Goal: Task Accomplishment & Management: Use online tool/utility

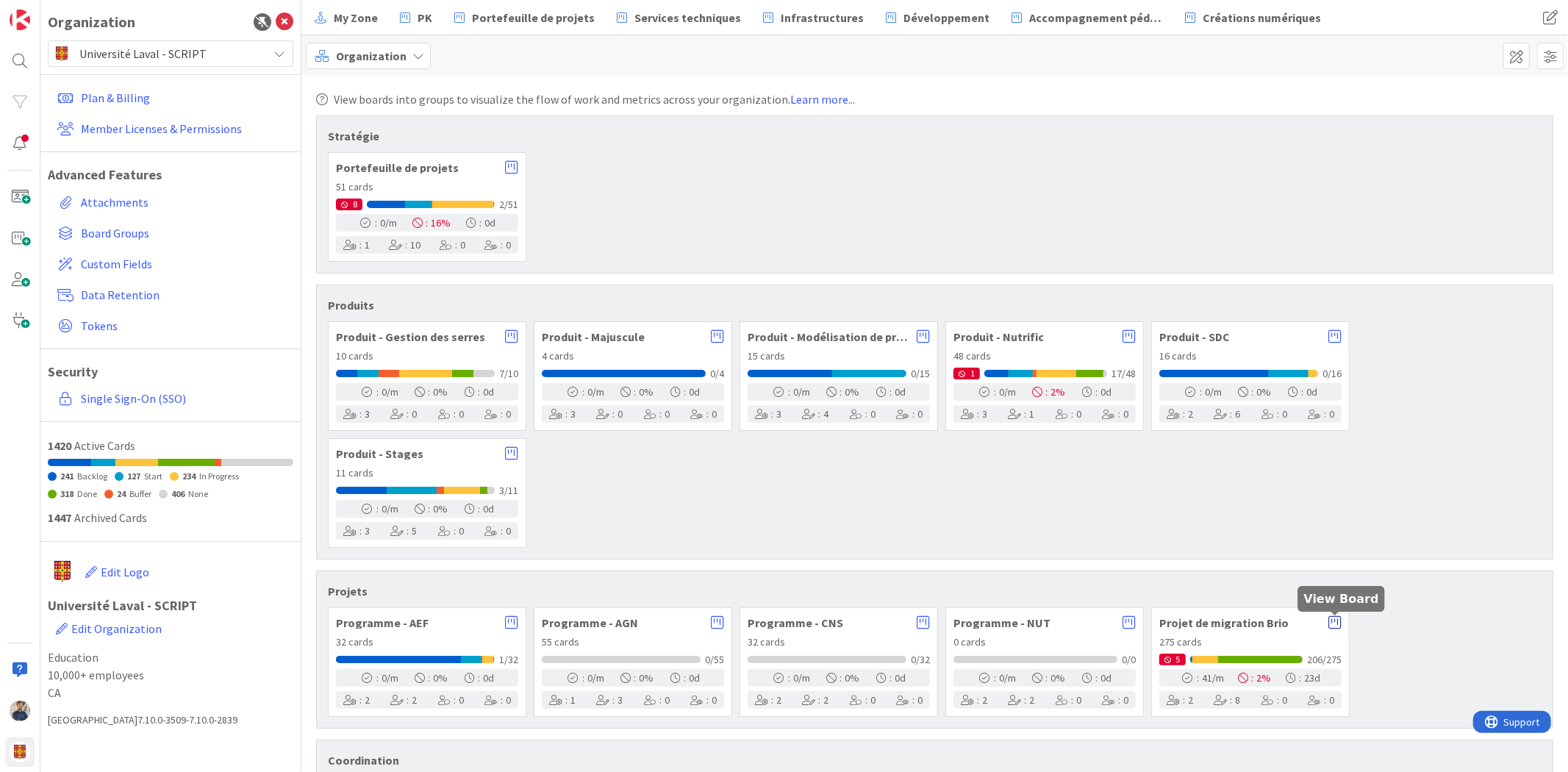
click at [1329, 624] on icon at bounding box center [1335, 623] width 13 height 15
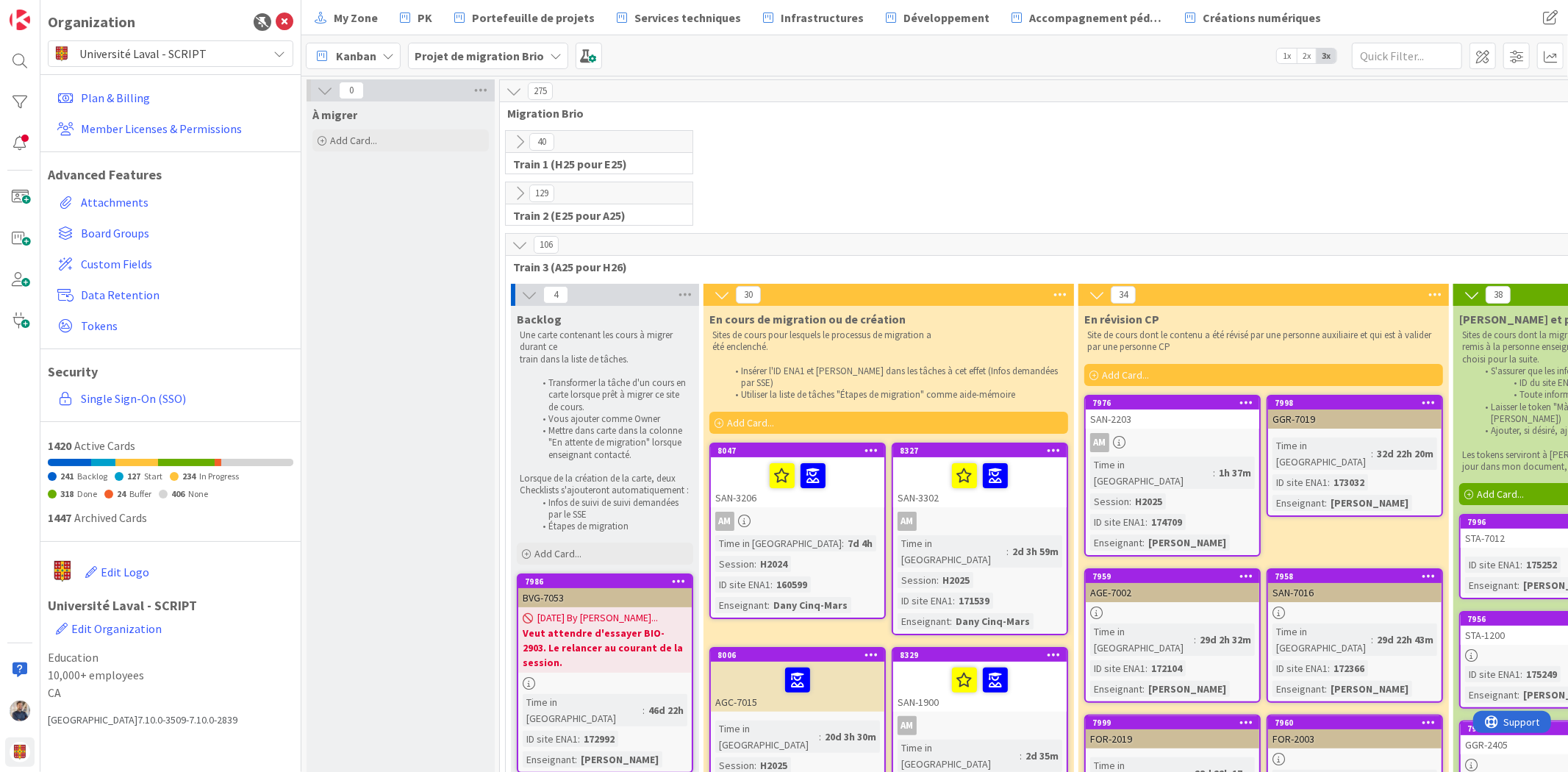
click at [366, 44] on div "Kanban" at bounding box center [352, 56] width 94 height 26
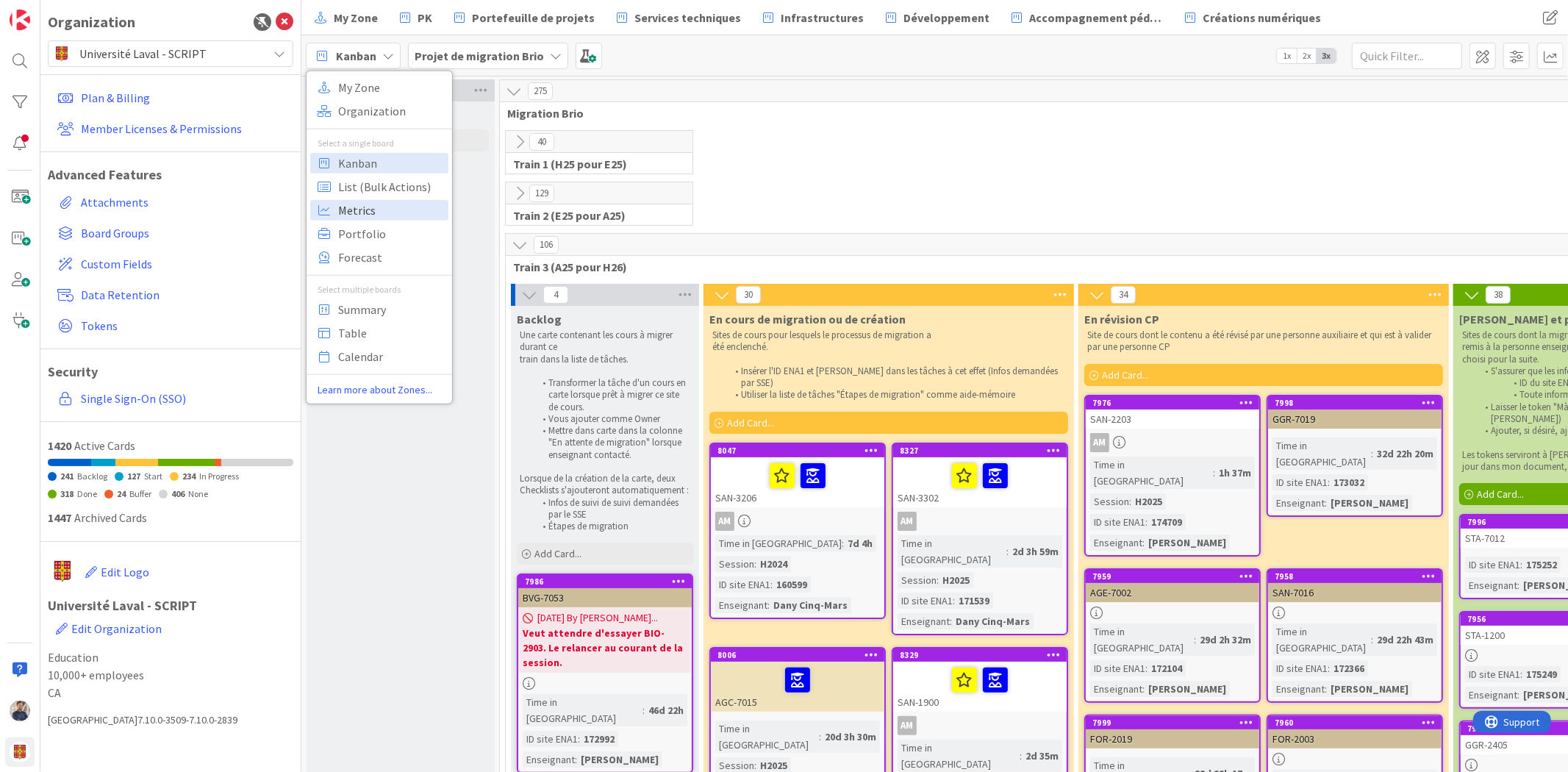
click at [366, 217] on span "Metrics" at bounding box center [391, 209] width 106 height 22
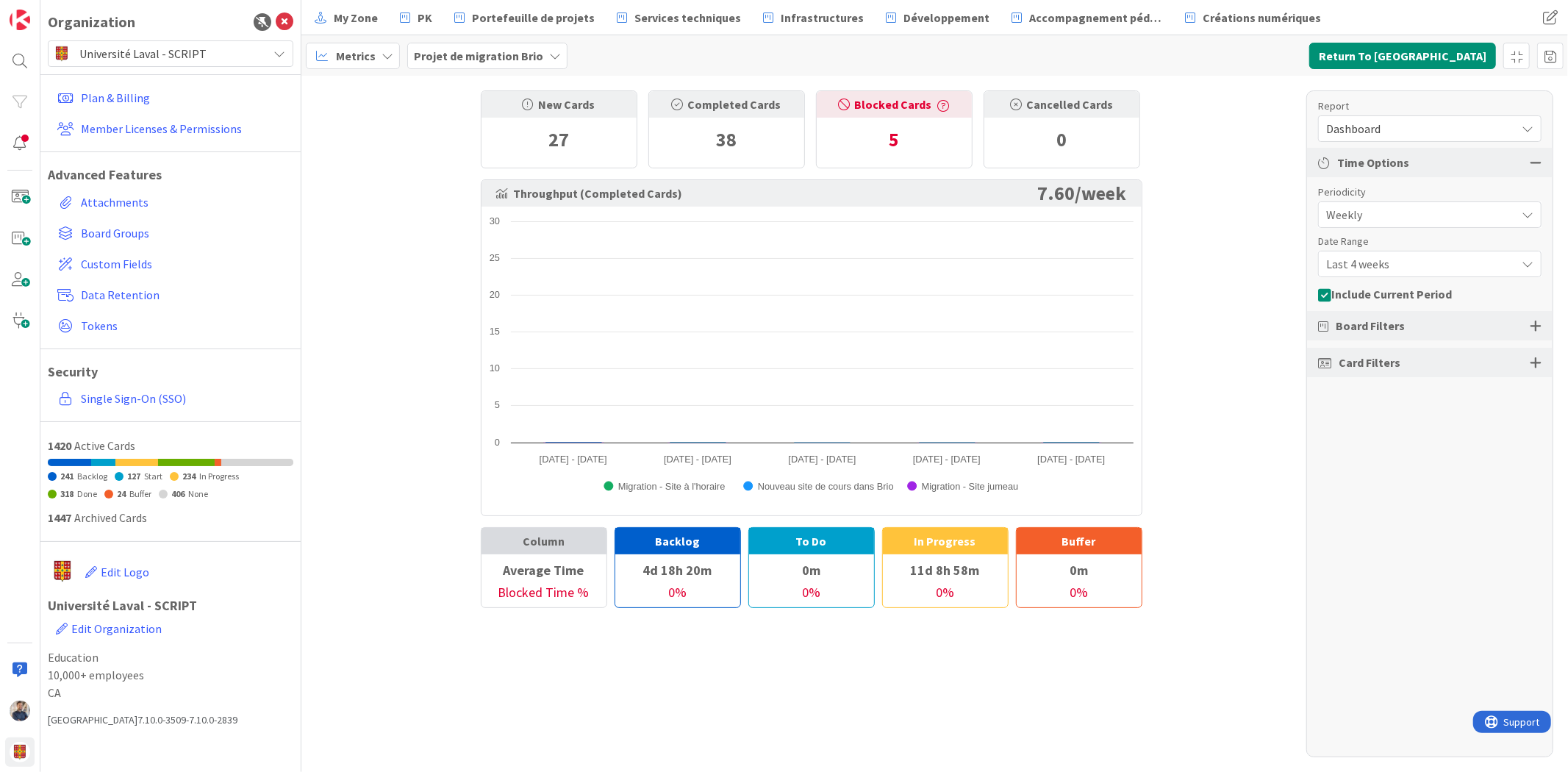
click at [1371, 118] on span "Dashboard" at bounding box center [1417, 128] width 182 height 20
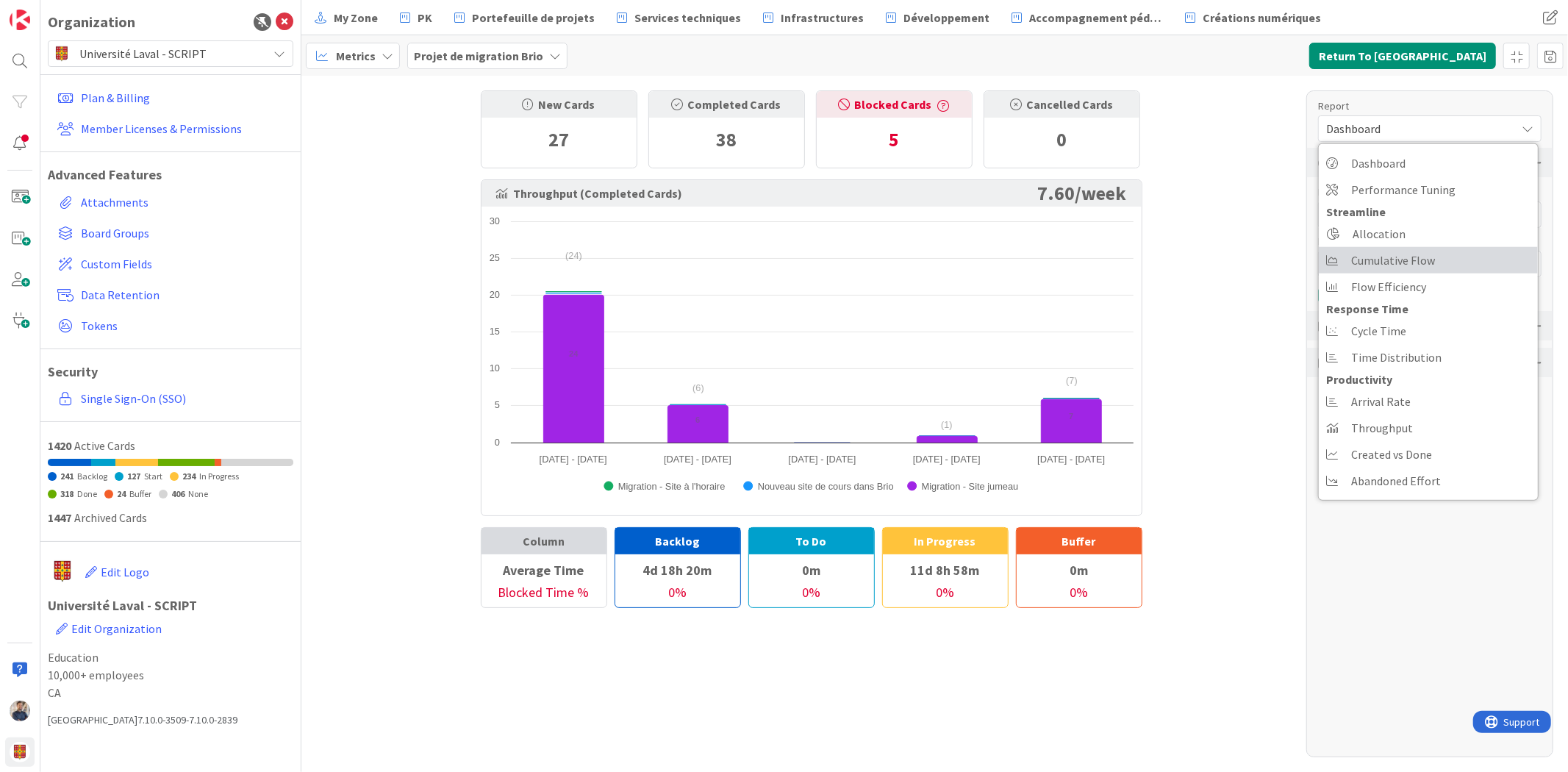
click at [1373, 253] on span "Cumulative Flow" at bounding box center [1392, 260] width 84 height 22
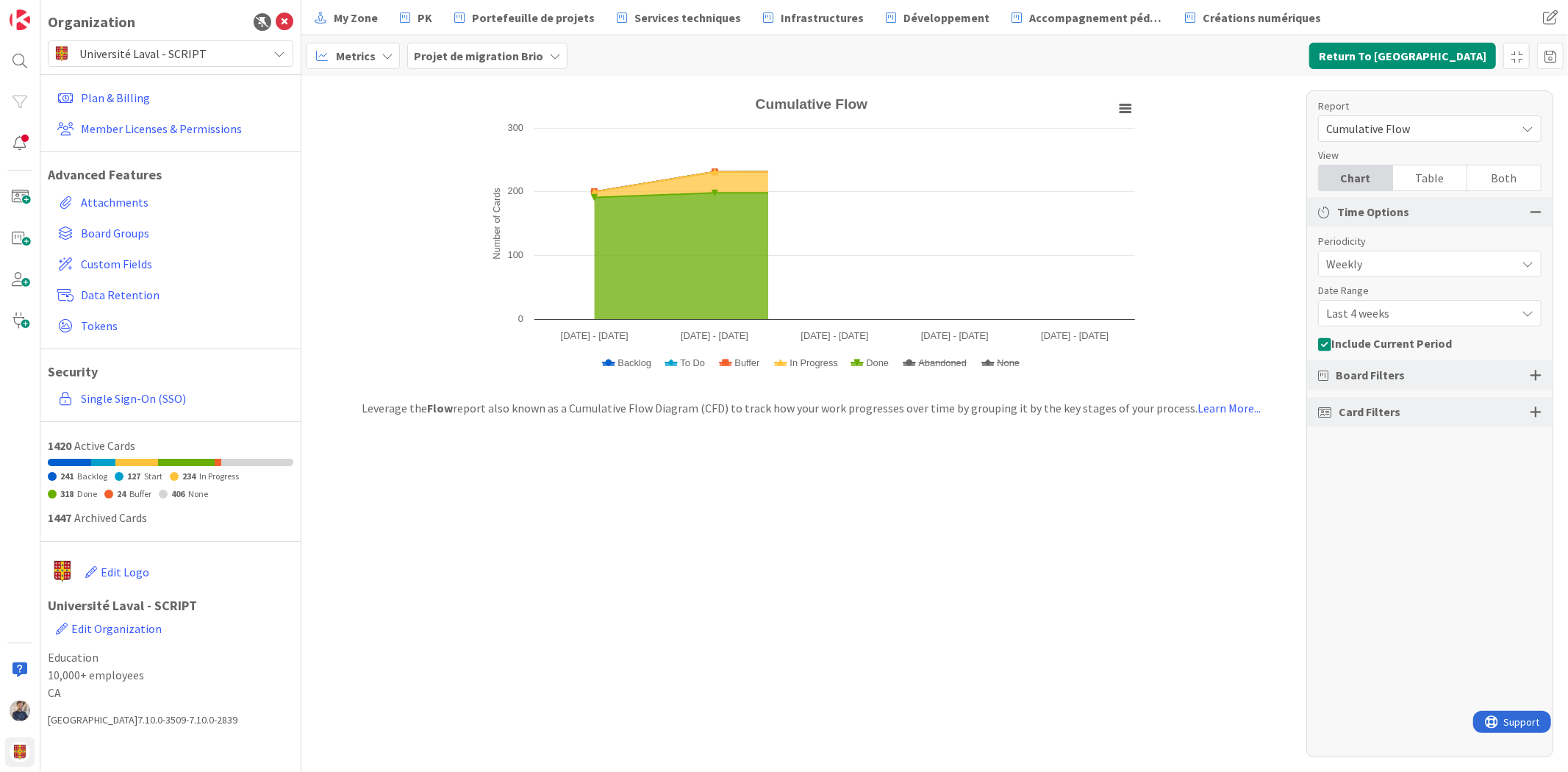
click at [1392, 310] on span "Last 4 weeks" at bounding box center [1417, 313] width 182 height 20
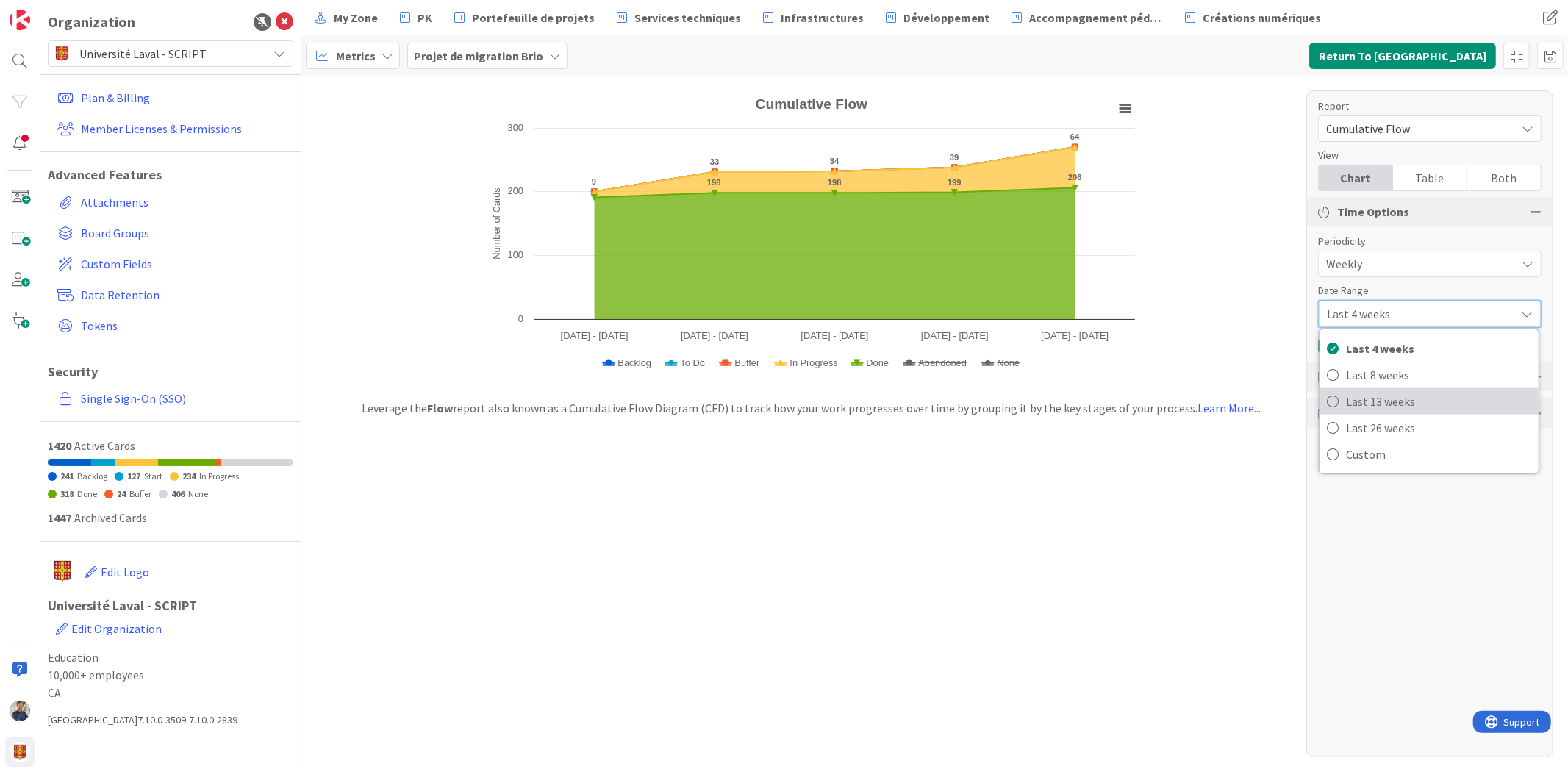
click at [1390, 402] on span "Last 13 weeks" at bounding box center [1439, 401] width 185 height 22
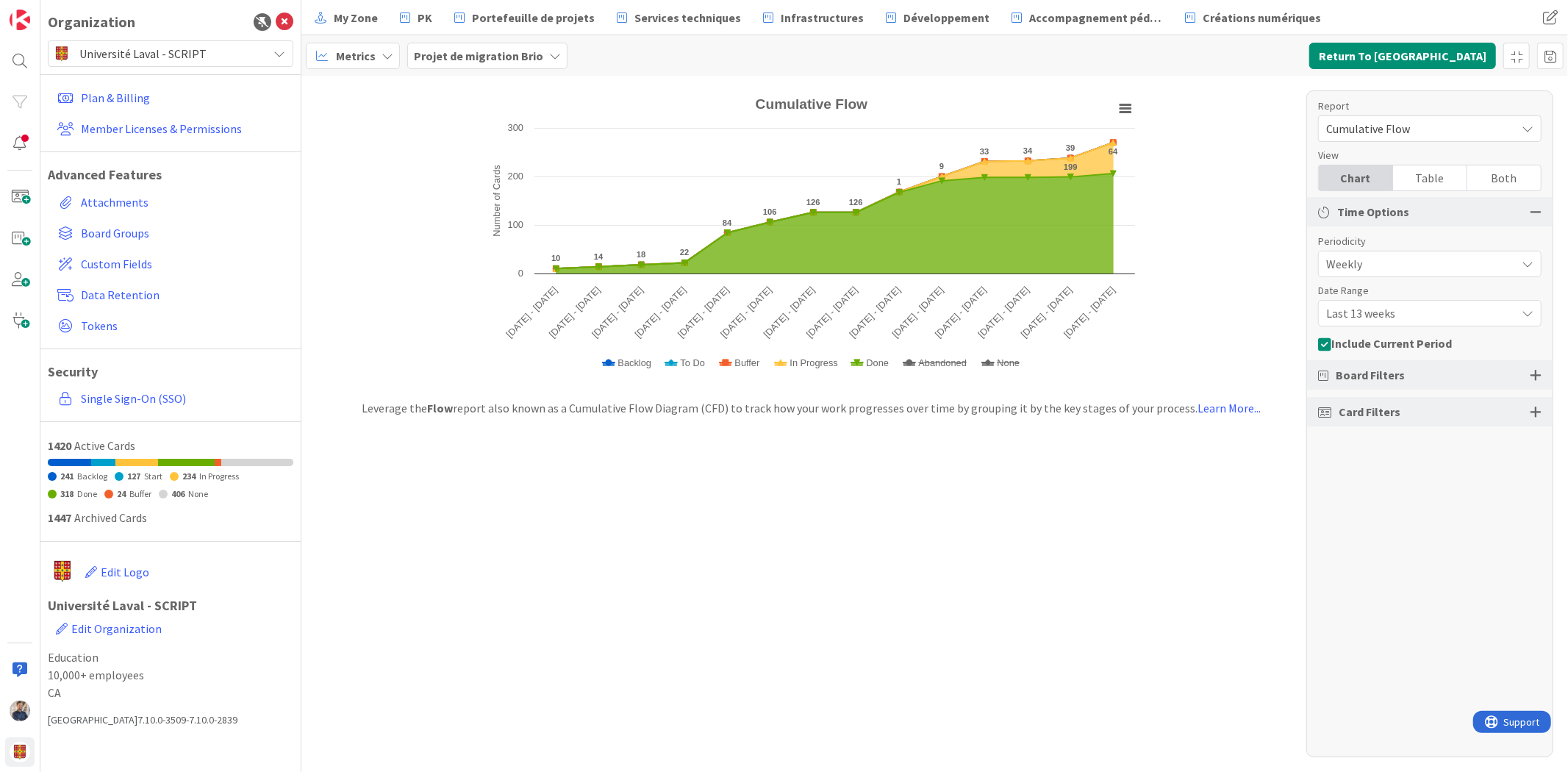
click at [1112, 116] on rect "Cumulative Flow" at bounding box center [811, 237] width 660 height 292
click at [1130, 109] on icon "Cumulative Flow" at bounding box center [1126, 109] width 11 height 7
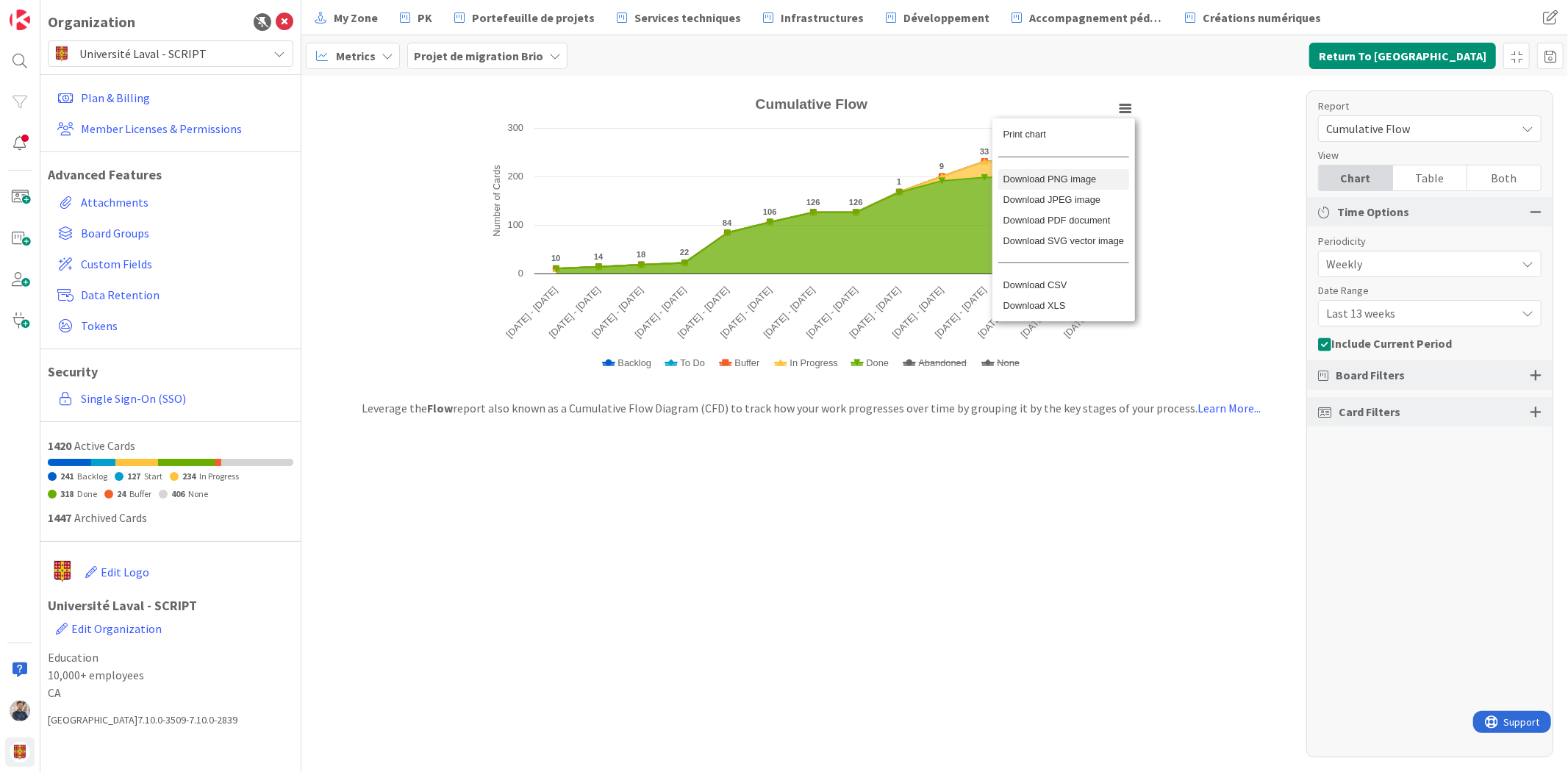
click at [1092, 184] on li "Download PNG image" at bounding box center [1063, 179] width 130 height 20
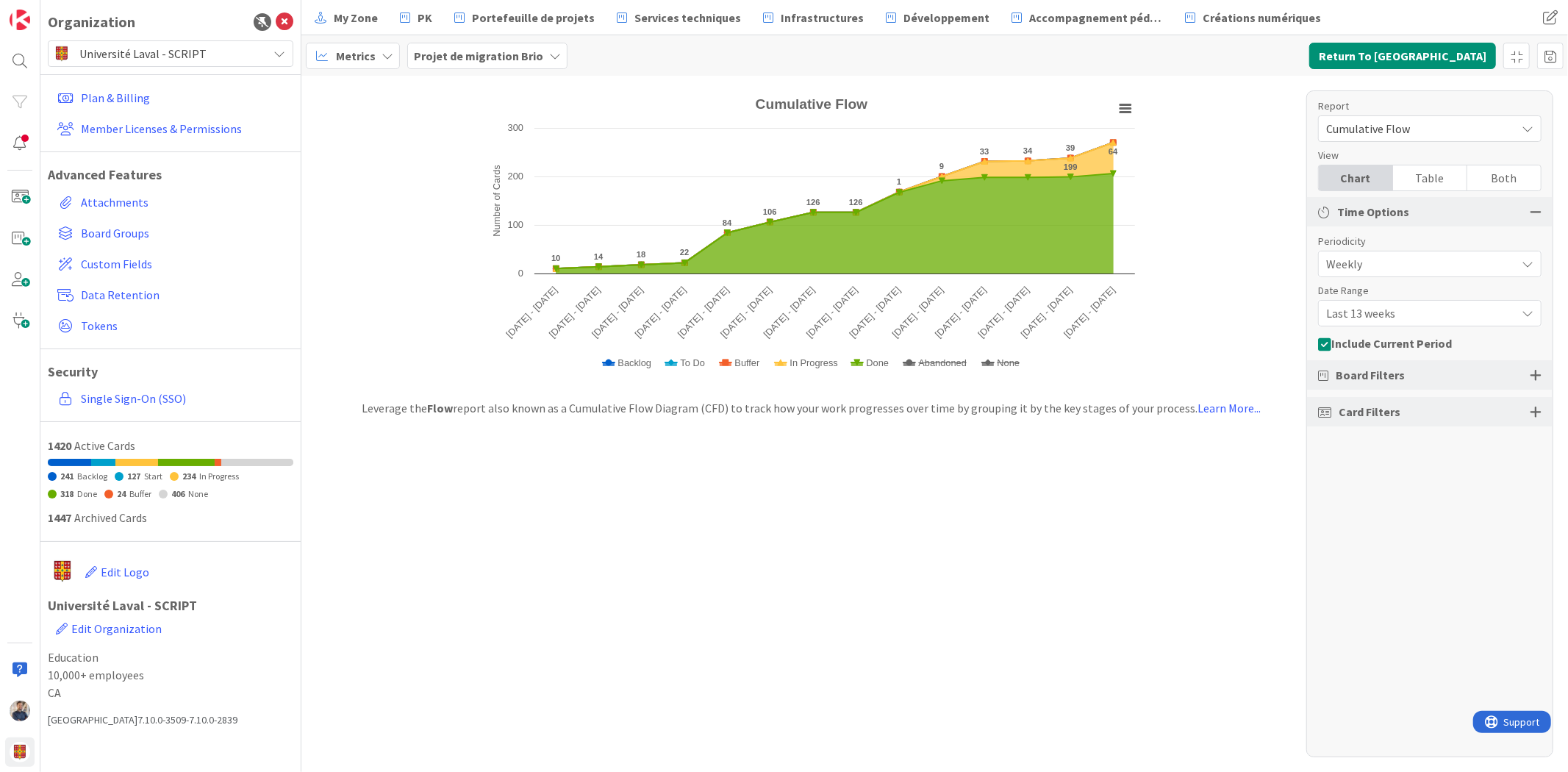
click at [1357, 121] on span "Cumulative Flow" at bounding box center [1417, 128] width 182 height 20
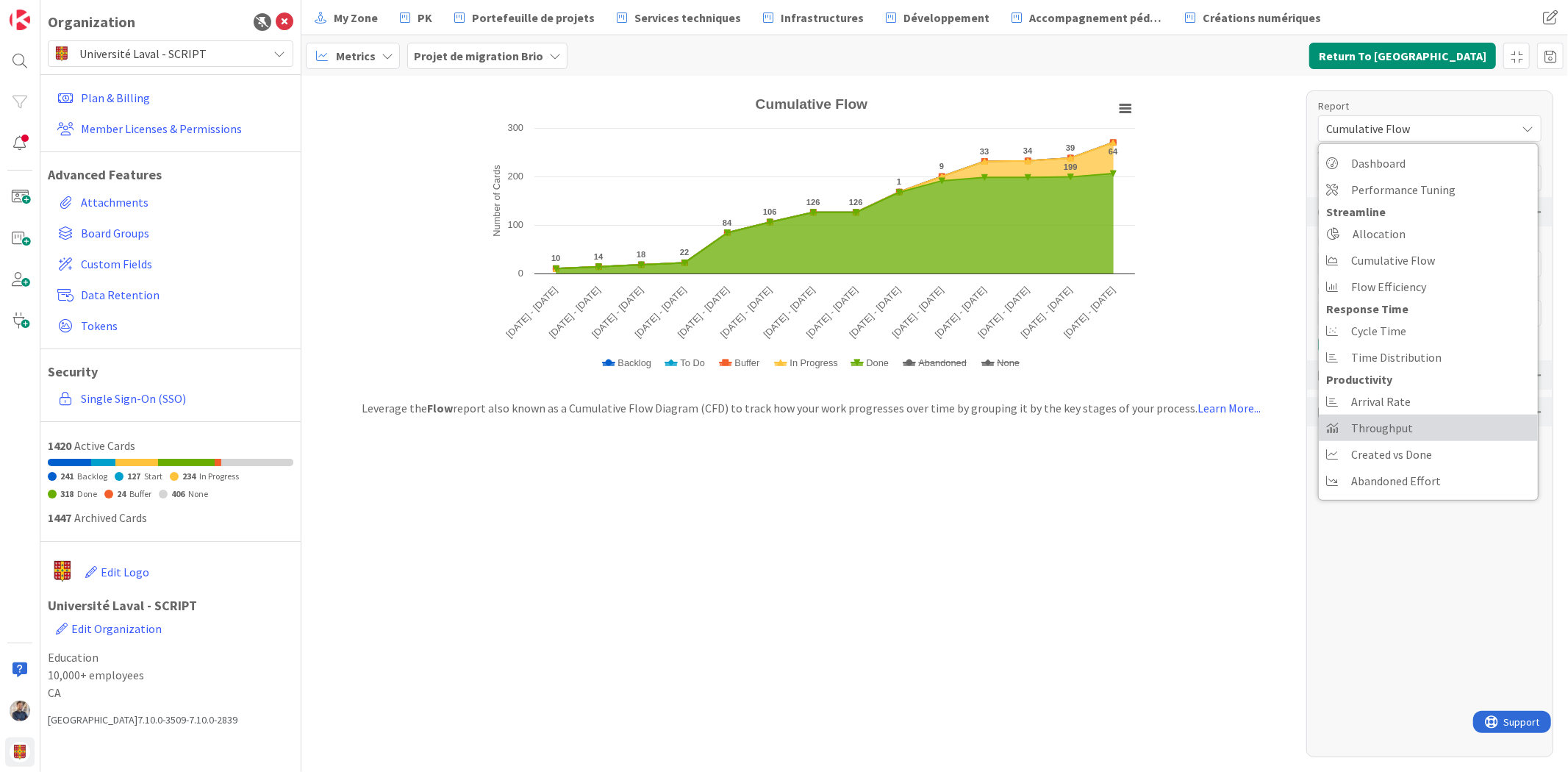
click at [1415, 430] on link "Throughput" at bounding box center [1429, 428] width 219 height 26
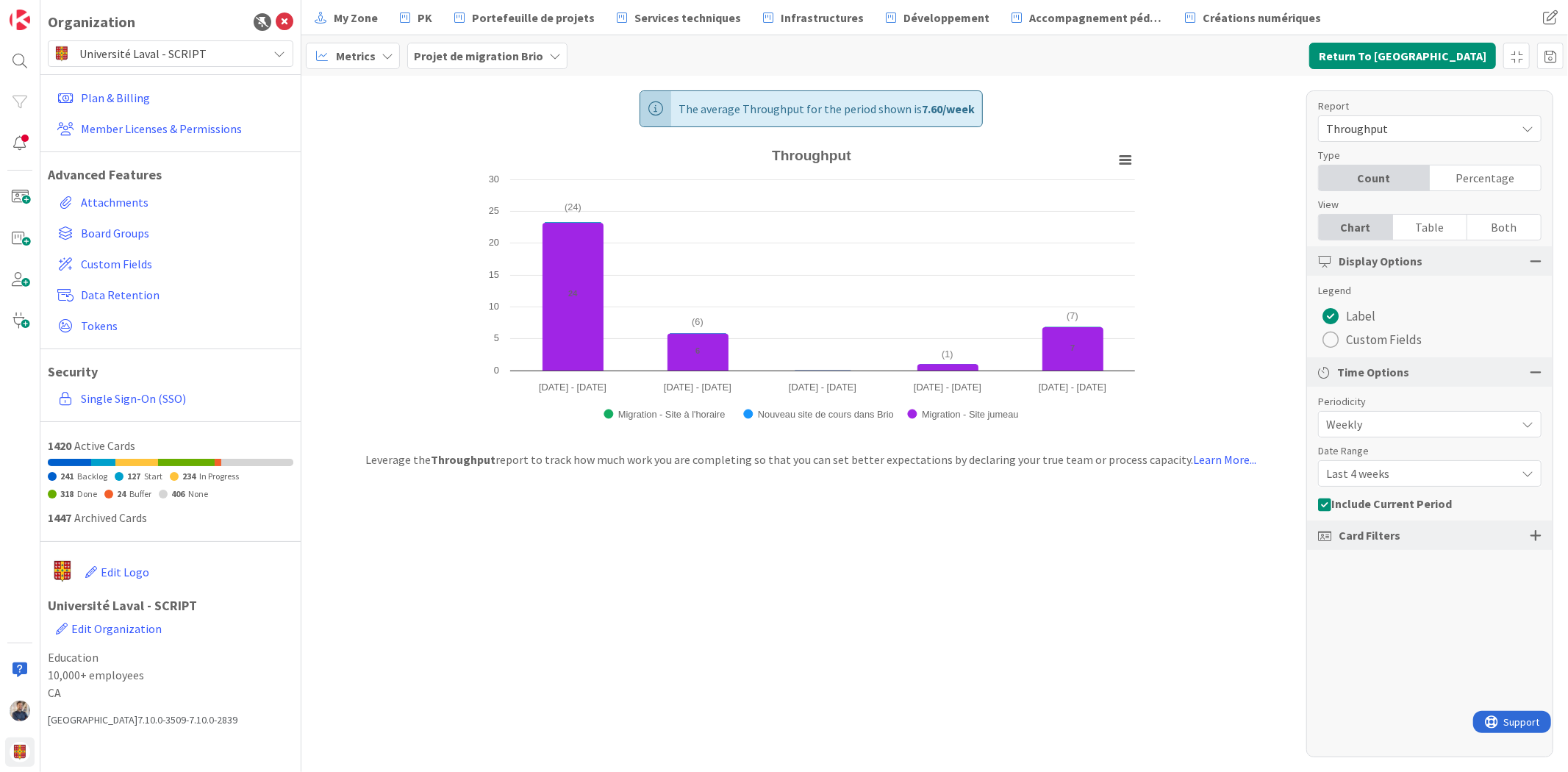
click at [1421, 471] on span "Last 4 weeks" at bounding box center [1417, 473] width 182 height 20
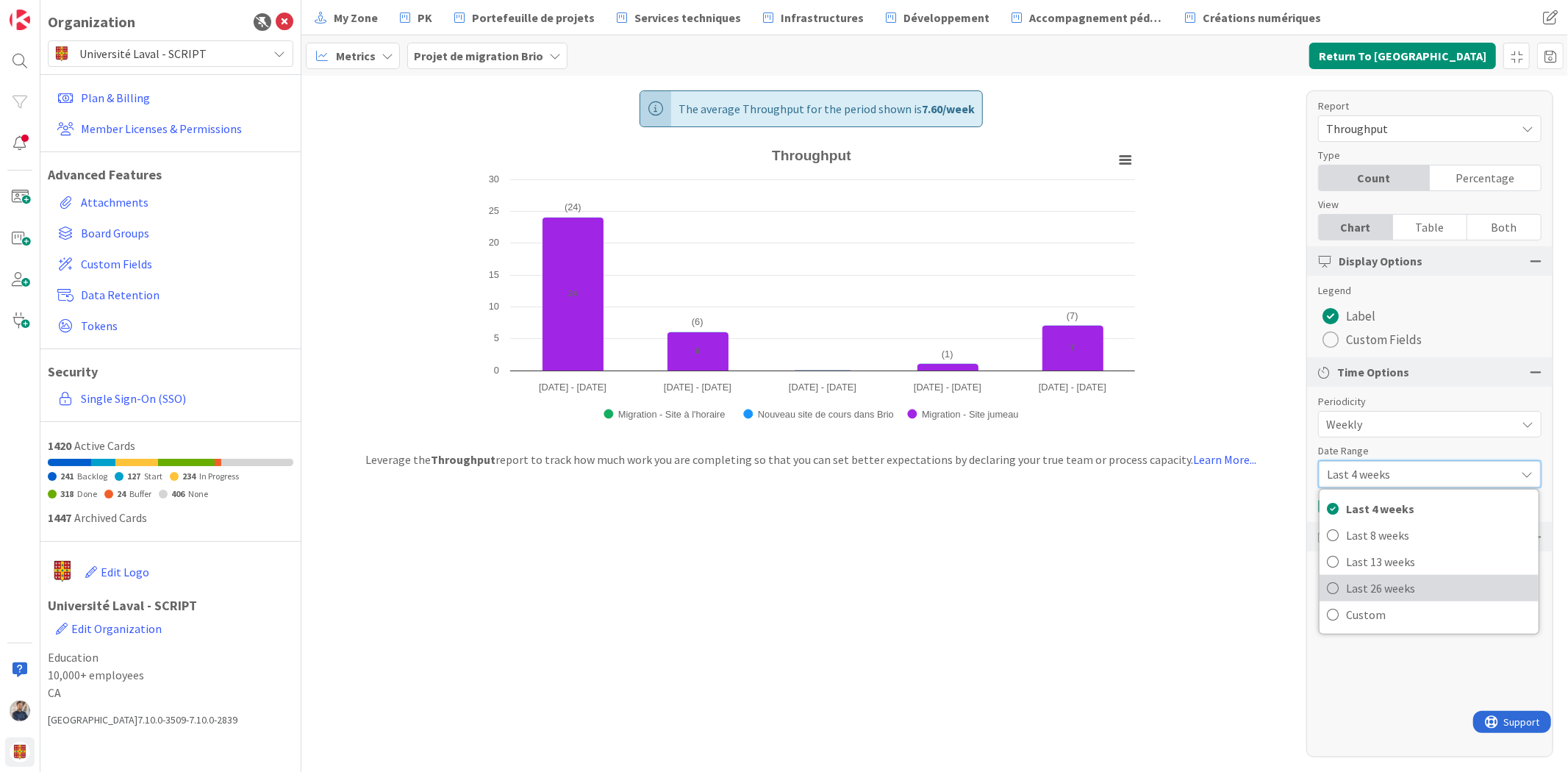
click at [1421, 586] on span "Last 26 weeks" at bounding box center [1439, 588] width 185 height 22
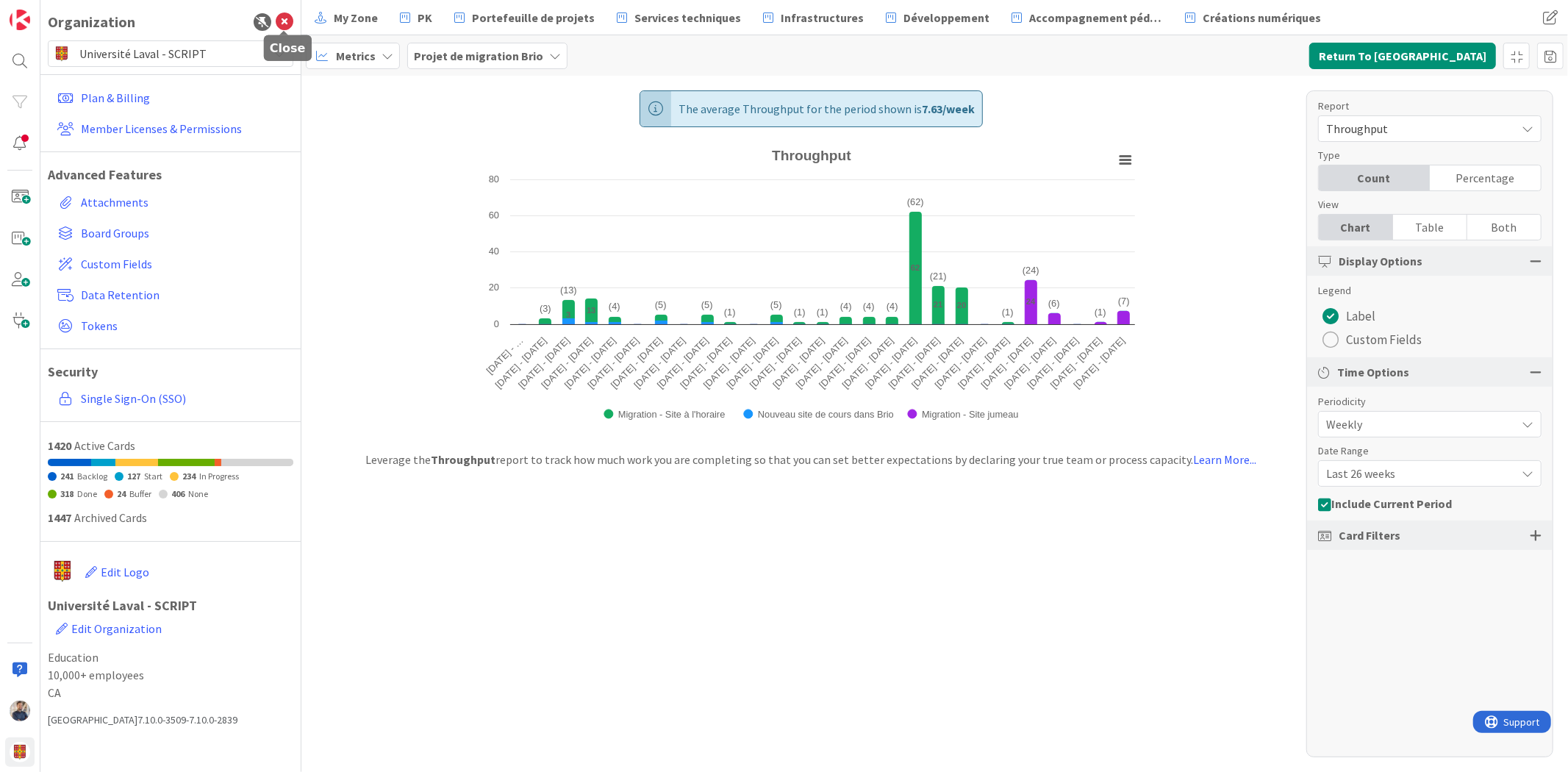
click at [282, 26] on icon at bounding box center [284, 22] width 18 height 18
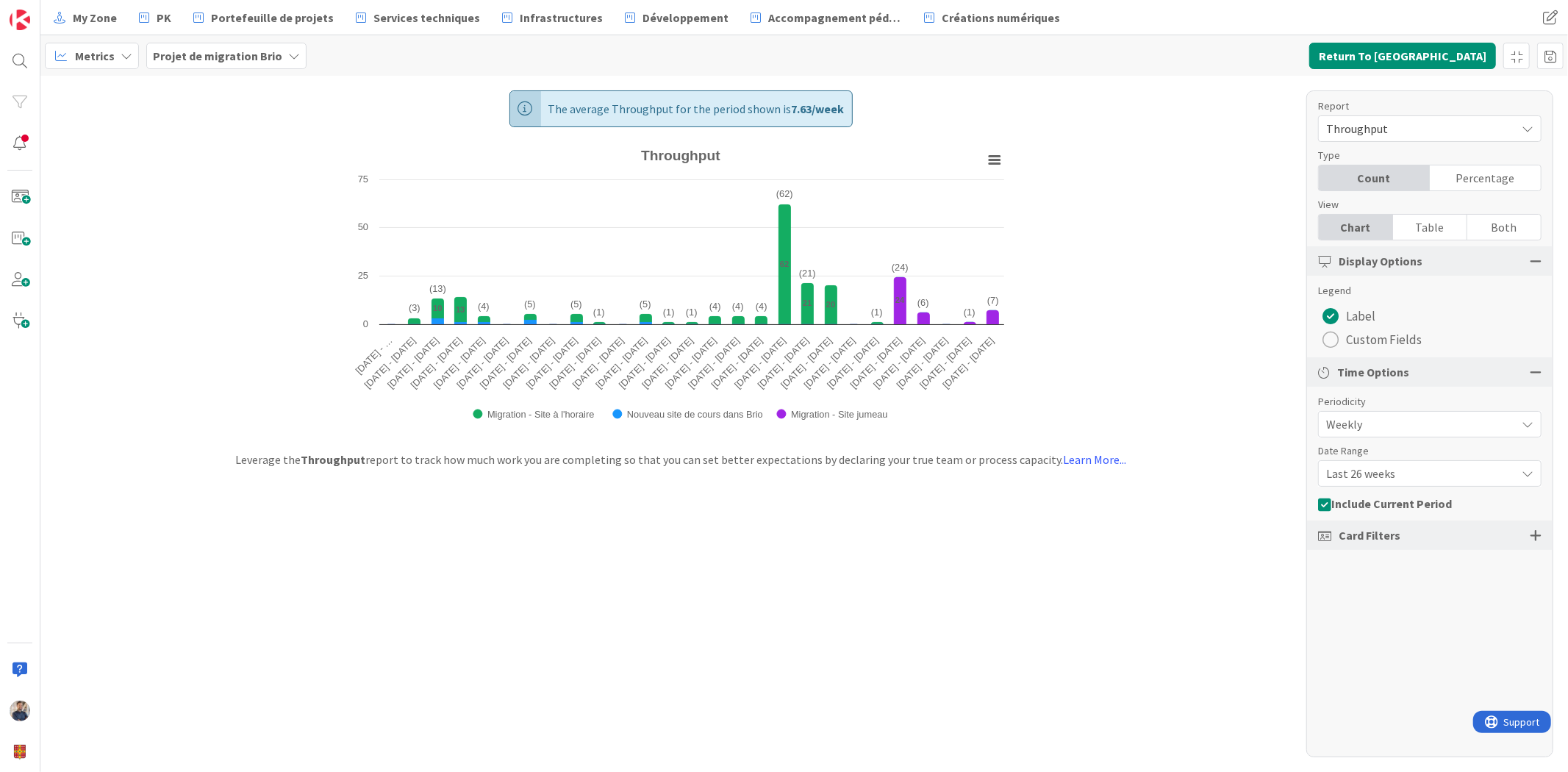
click at [1359, 121] on span "Throughput" at bounding box center [1417, 128] width 182 height 20
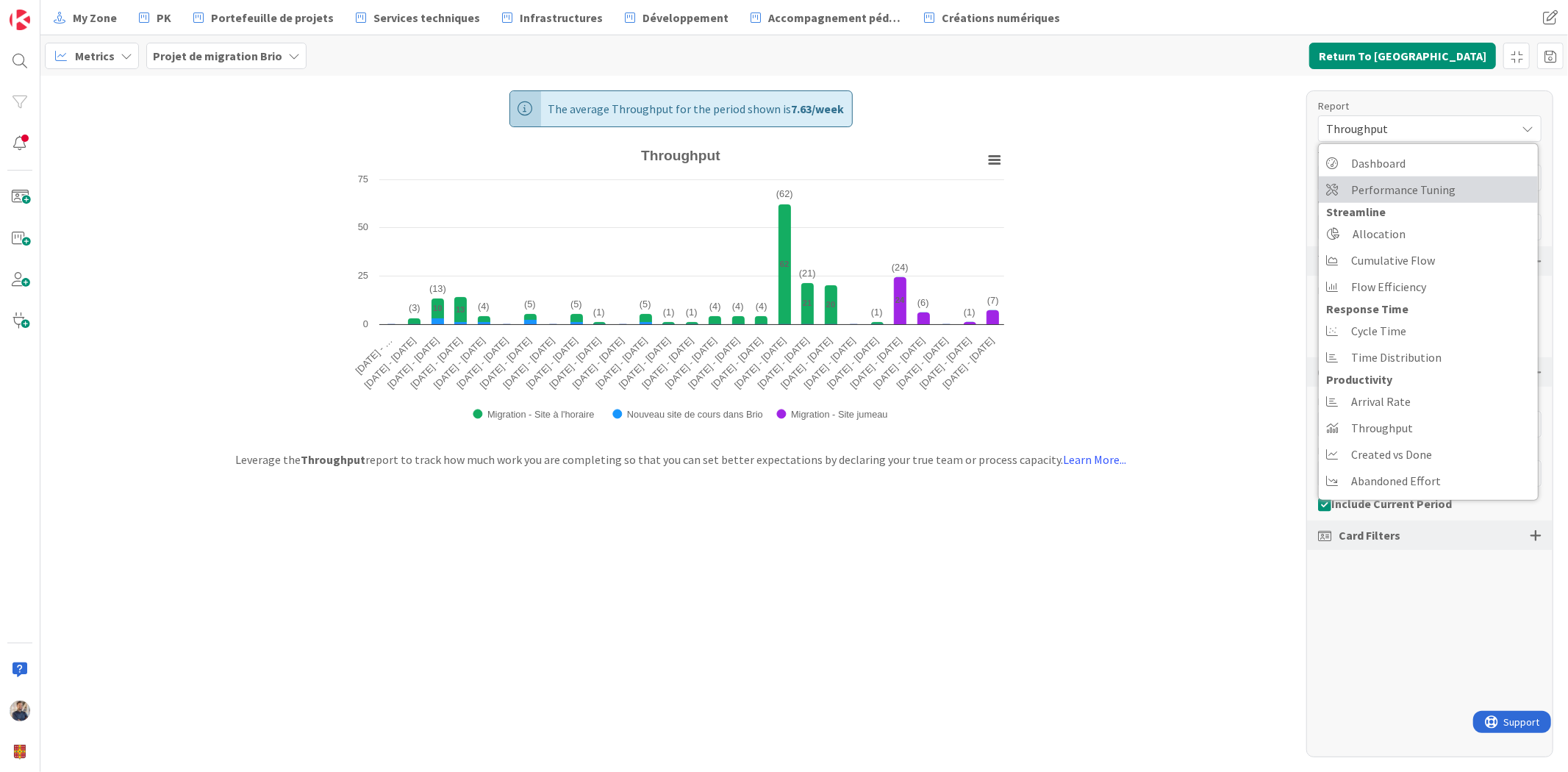
click at [1413, 191] on span "Performance Tuning" at bounding box center [1403, 189] width 104 height 22
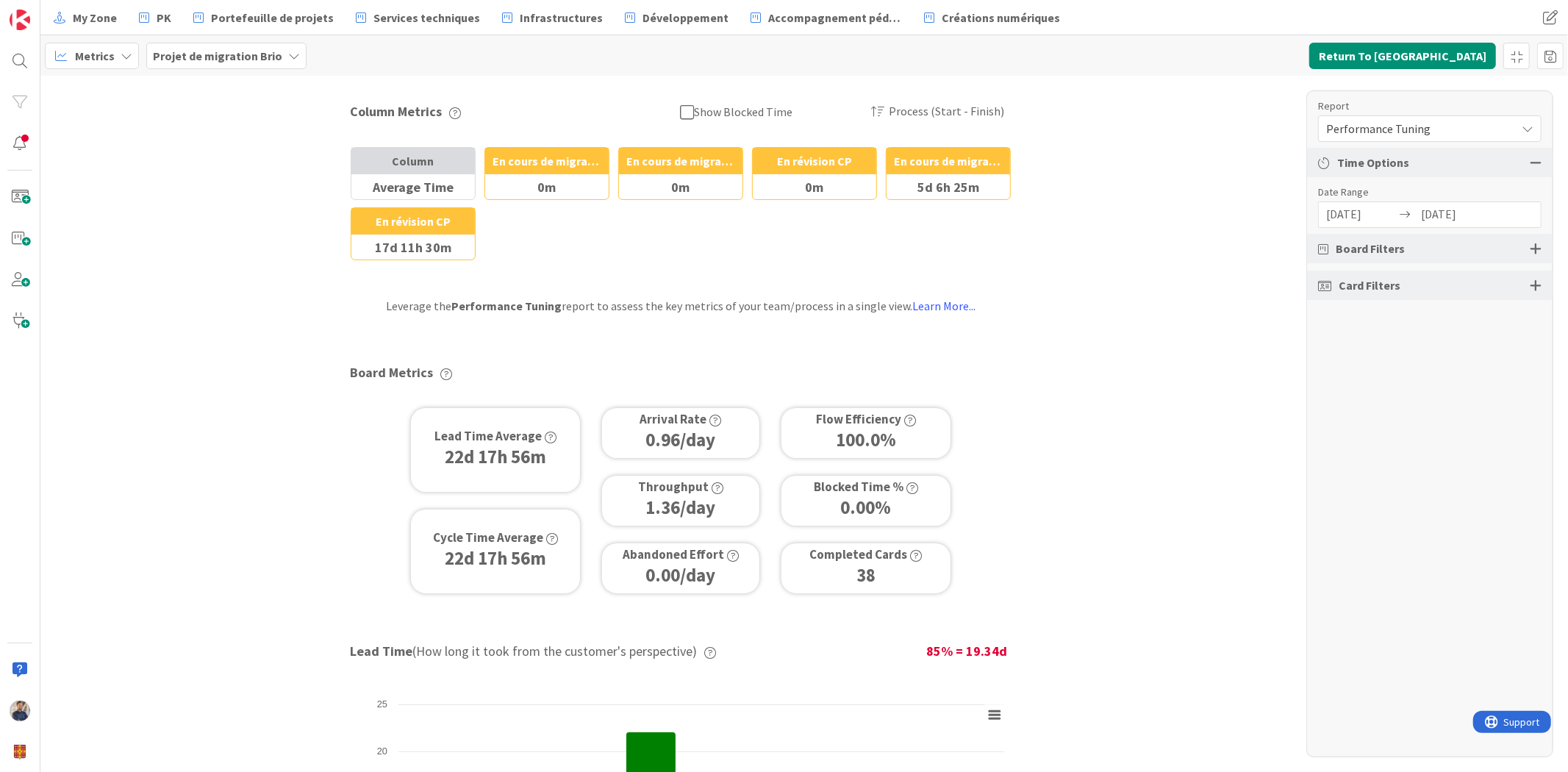
click at [690, 118] on button "Show Blocked Time" at bounding box center [772, 111] width 184 height 27
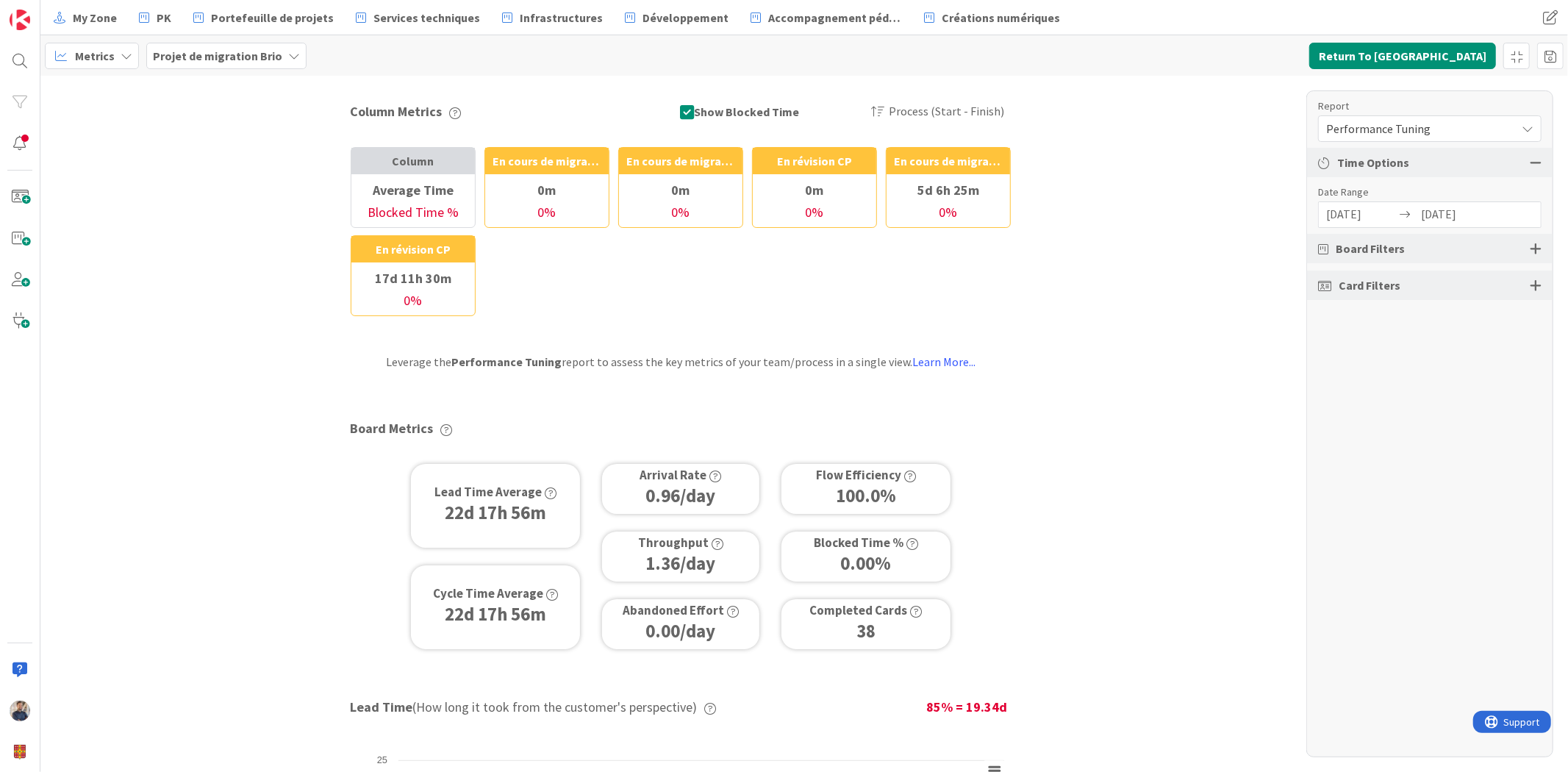
click at [250, 49] on b "Projet de migration Brio" at bounding box center [217, 56] width 130 height 15
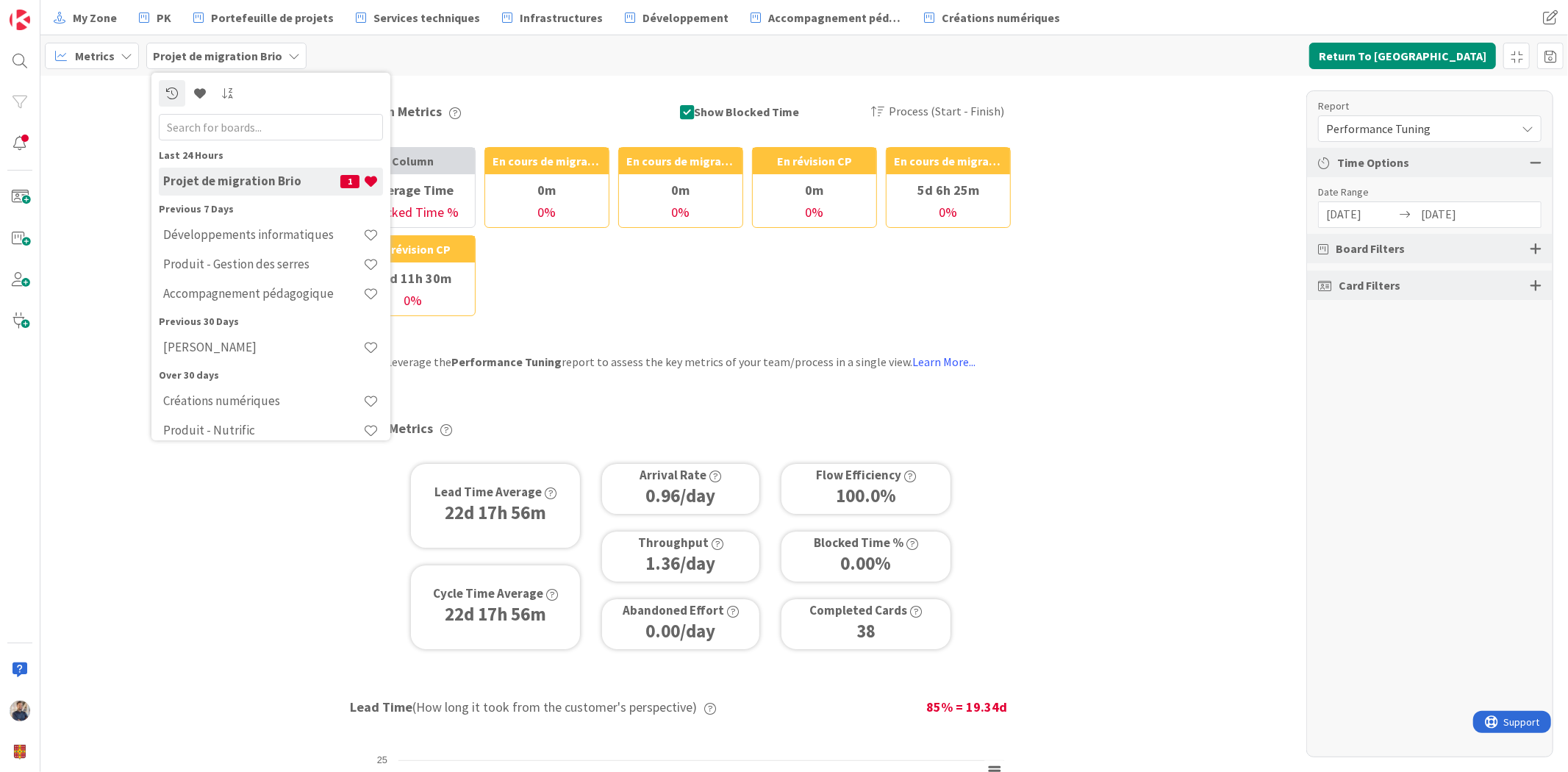
click at [117, 53] on div "Metrics" at bounding box center [92, 56] width 94 height 26
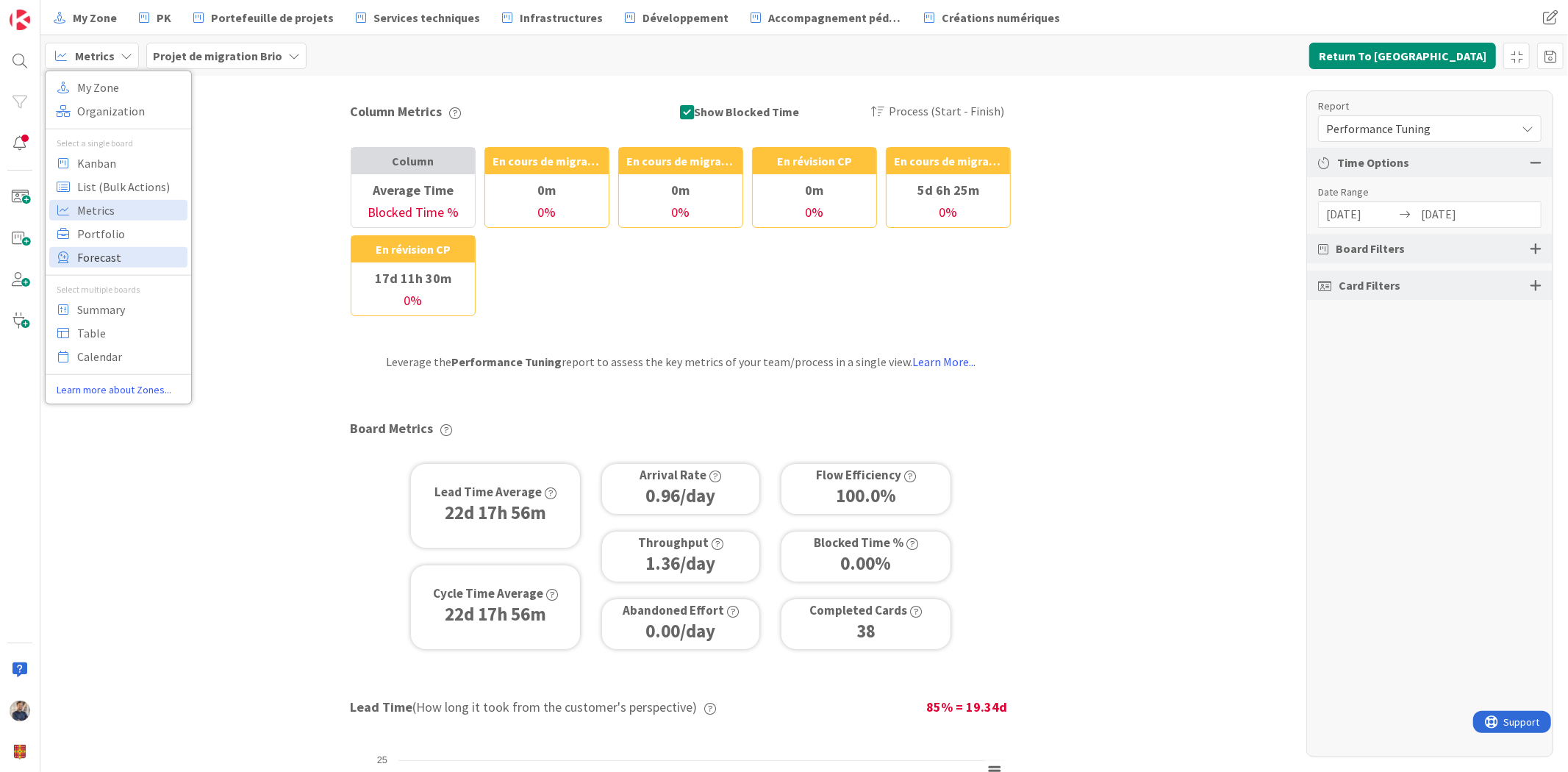
click at [135, 259] on span "Forecast" at bounding box center [130, 256] width 106 height 22
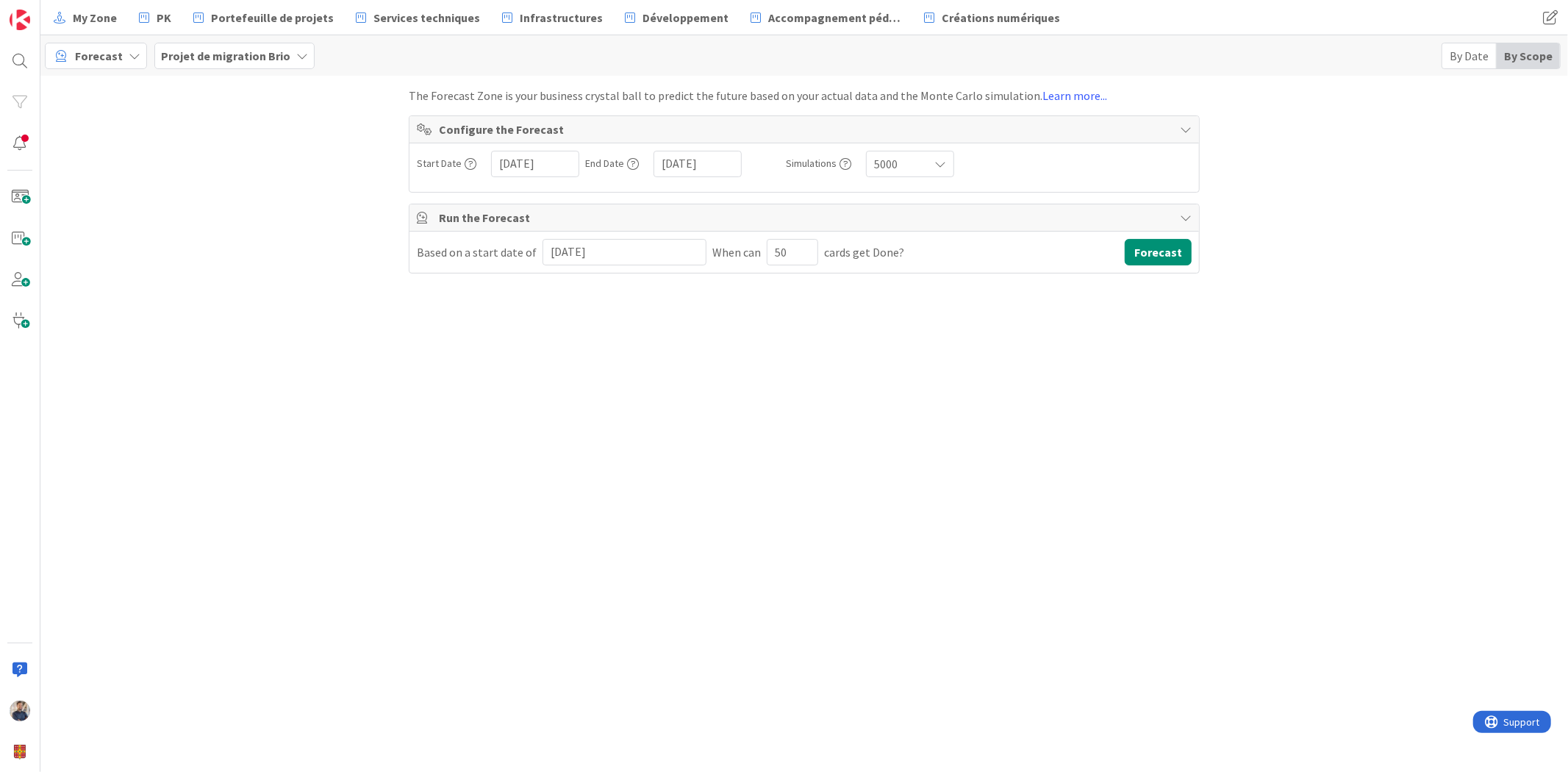
click at [544, 170] on input "[DATE]" at bounding box center [537, 164] width 77 height 25
click at [520, 201] on icon "Move backward to switch to the previous month." at bounding box center [522, 202] width 14 height 14
click at [541, 334] on td "23" at bounding box center [551, 338] width 28 height 28
type input "[DATE]"
click at [674, 163] on input "[DATE]" at bounding box center [699, 164] width 77 height 25
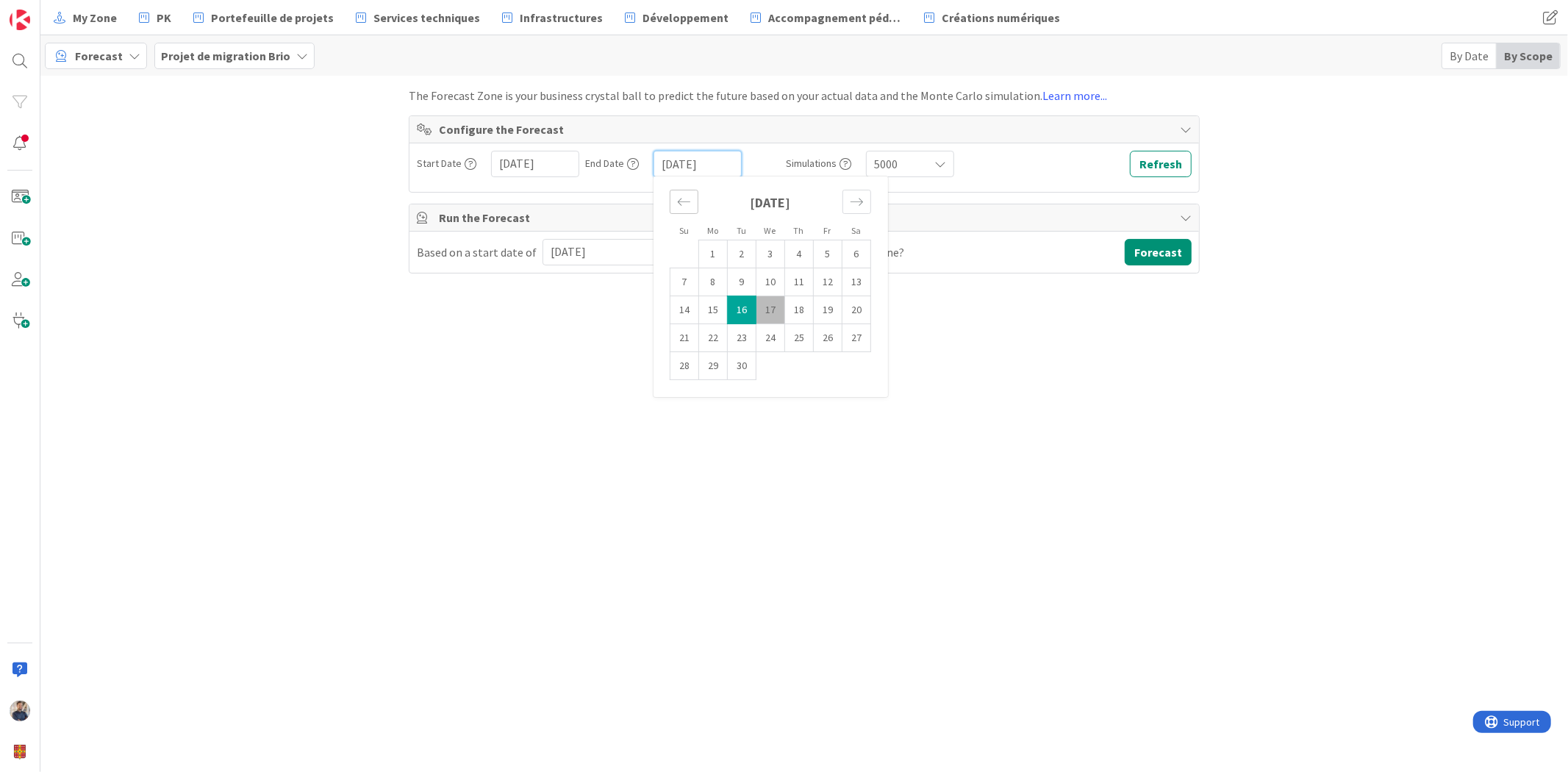
click at [682, 195] on icon "Move backward to switch to the previous month." at bounding box center [684, 202] width 14 height 14
click at [680, 196] on icon "Move backward to switch to the previous month." at bounding box center [684, 202] width 14 height 14
click at [682, 202] on icon "Move backward to switch to the previous month." at bounding box center [684, 202] width 14 height 14
click at [854, 204] on icon "Move forward to switch to the next month." at bounding box center [857, 202] width 14 height 14
click at [857, 201] on icon "Move forward to switch to the next month." at bounding box center [857, 202] width 14 height 14
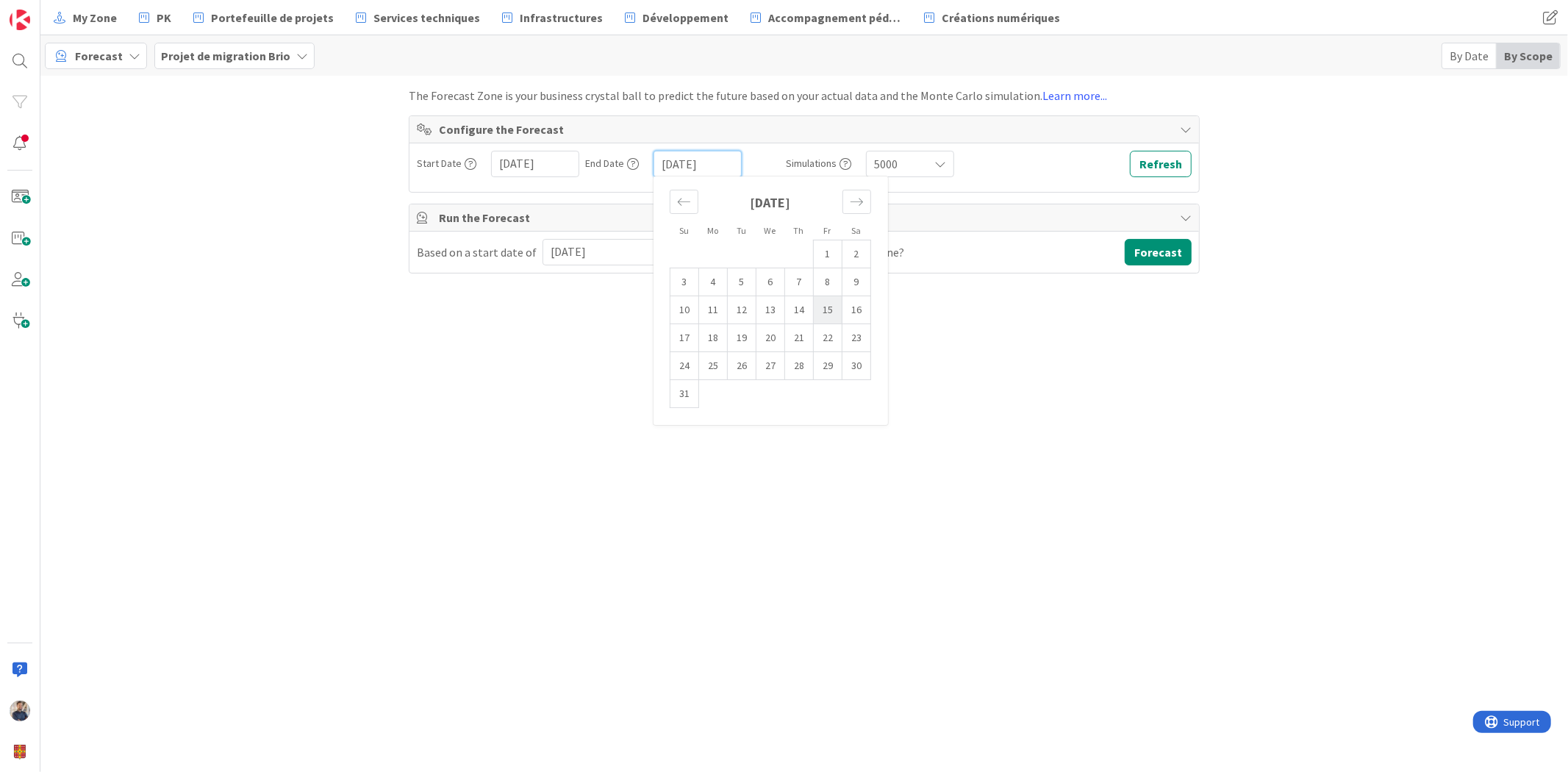
click at [824, 310] on td "15" at bounding box center [828, 311] width 28 height 28
type input "[DATE]"
click at [1160, 160] on button "Refresh" at bounding box center [1161, 164] width 62 height 26
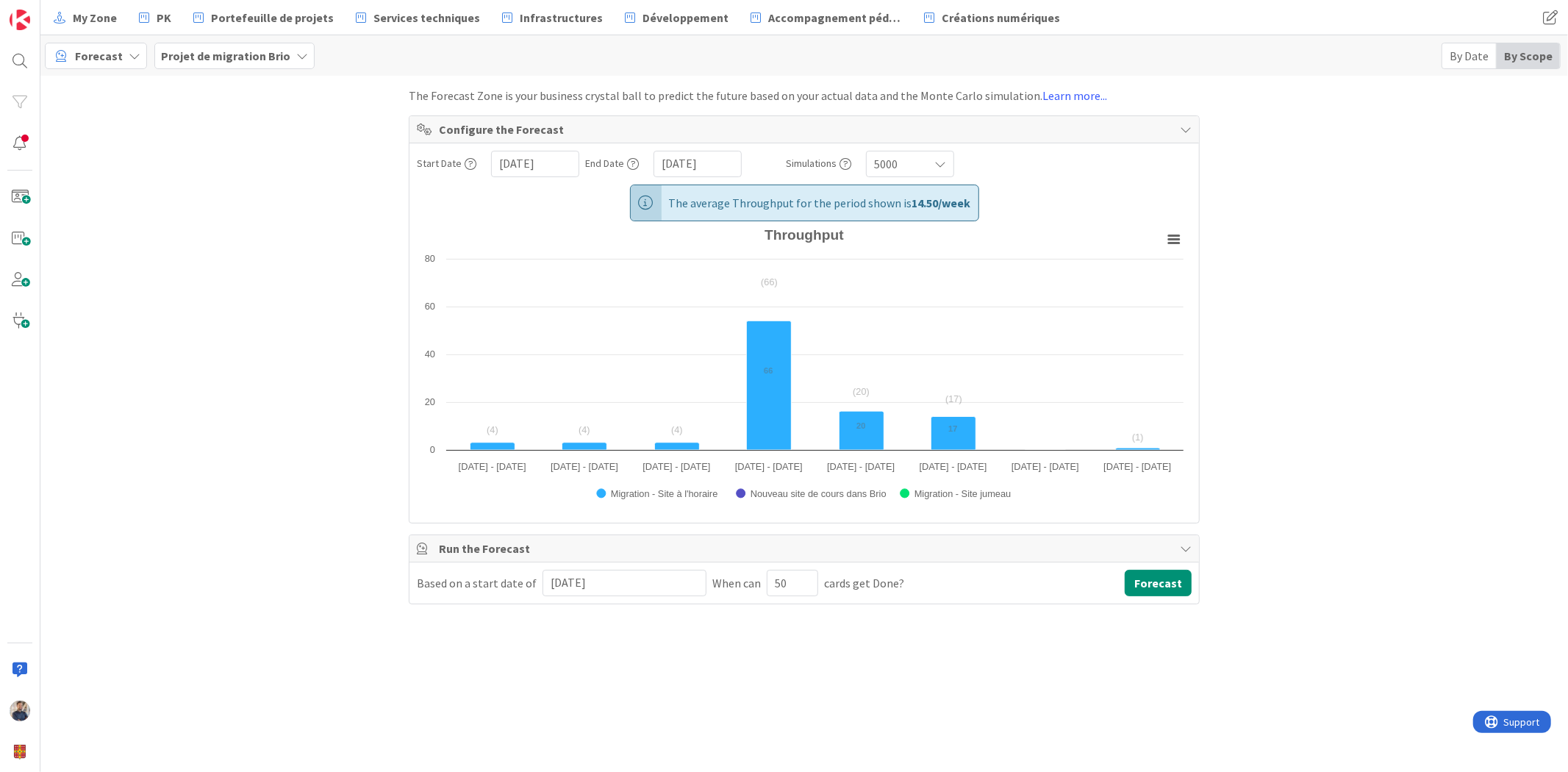
click at [915, 167] on span "5000" at bounding box center [897, 163] width 47 height 20
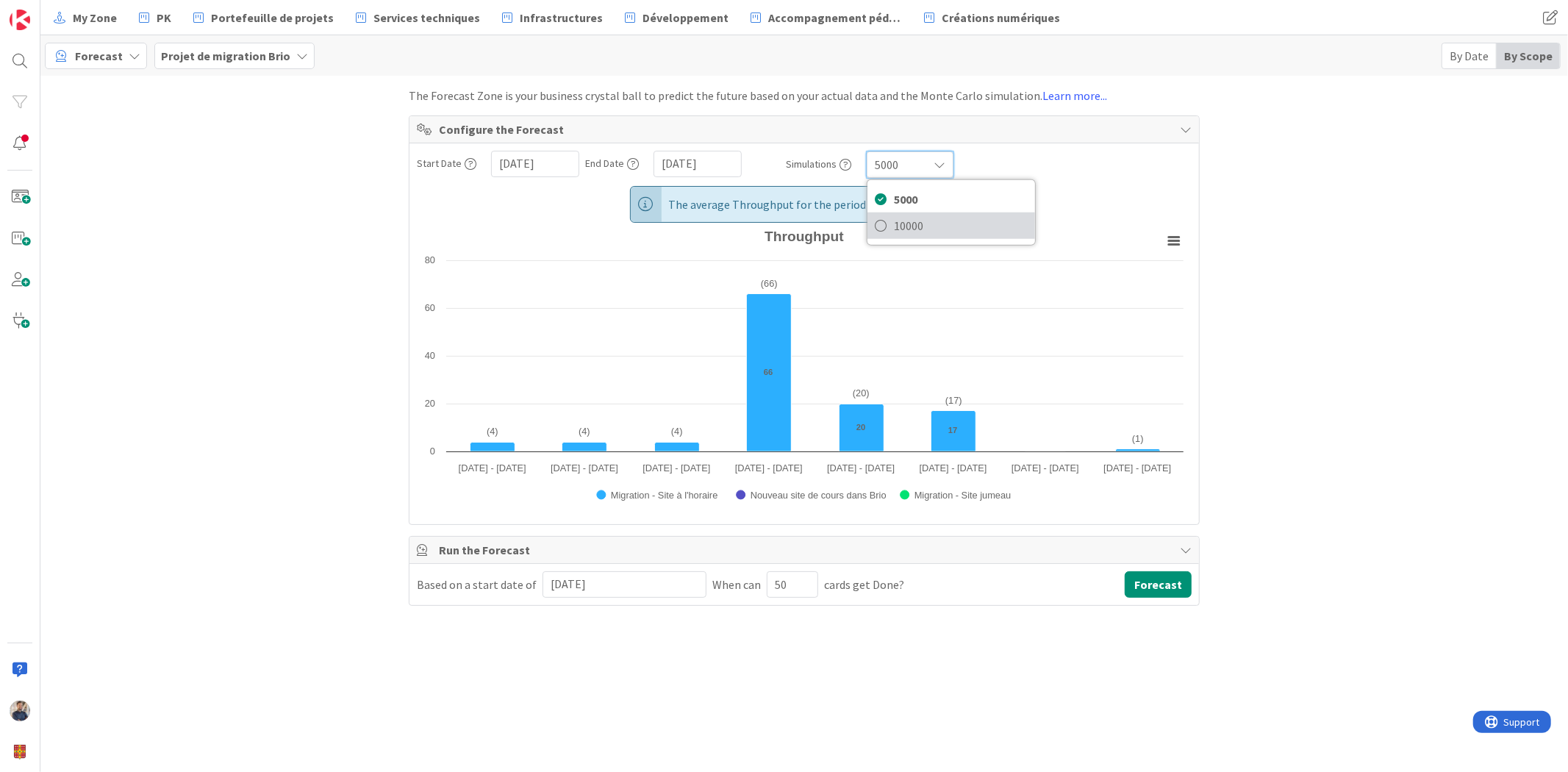
click at [920, 223] on span "10000" at bounding box center [961, 225] width 134 height 22
click at [1248, 214] on div "The Forecast Zone is your business [PERSON_NAME] to predict the future based on…" at bounding box center [804, 420] width 1527 height 689
click at [1053, 203] on div "Start Date [DATE] Navigate forward to interact with the calendar and select a d…" at bounding box center [804, 333] width 789 height 380
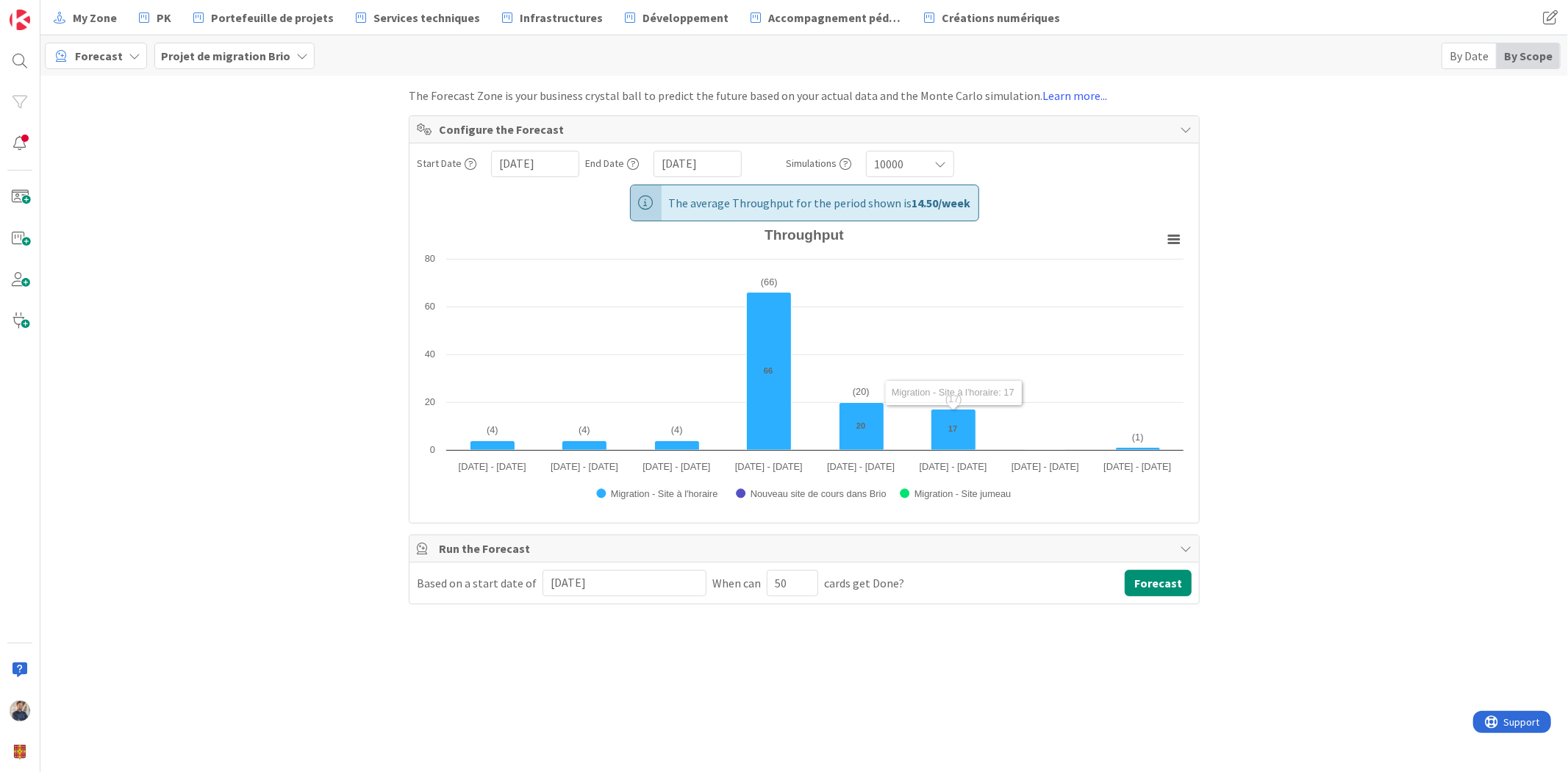
click at [634, 579] on input "[DATE]" at bounding box center [624, 583] width 147 height 25
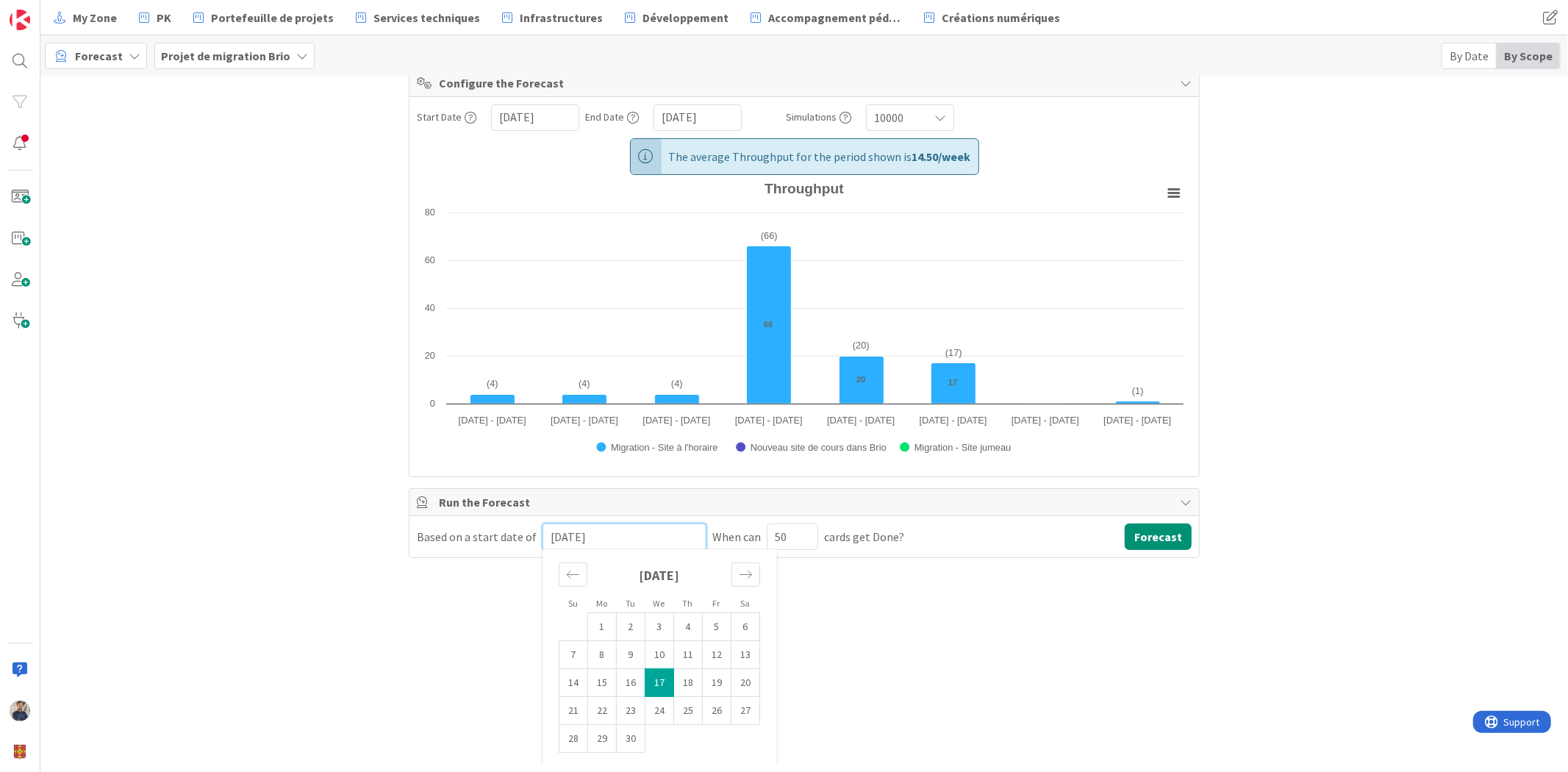
scroll to position [52, 0]
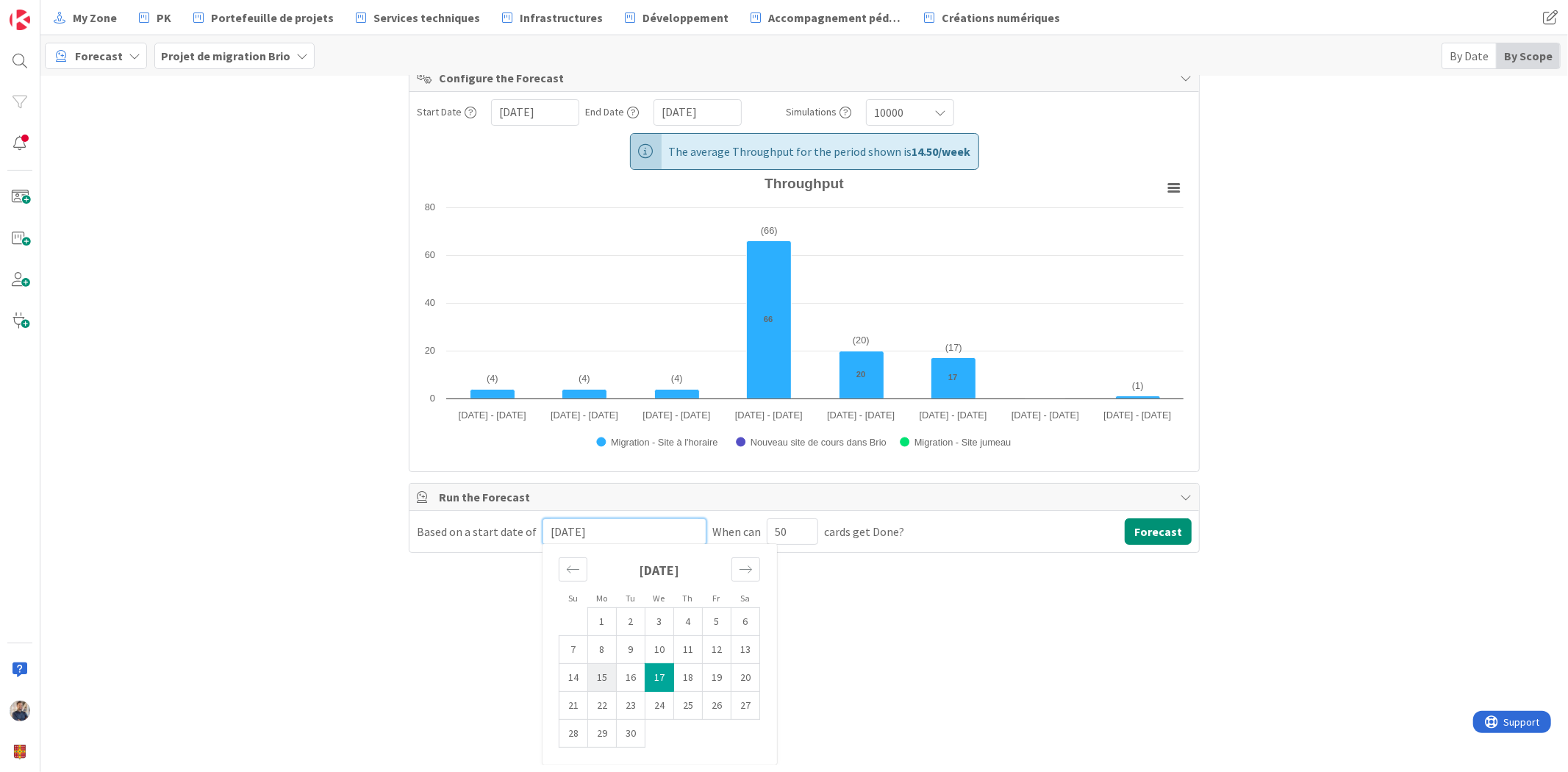
click at [588, 678] on td "15" at bounding box center [602, 678] width 28 height 28
type input "[DATE]"
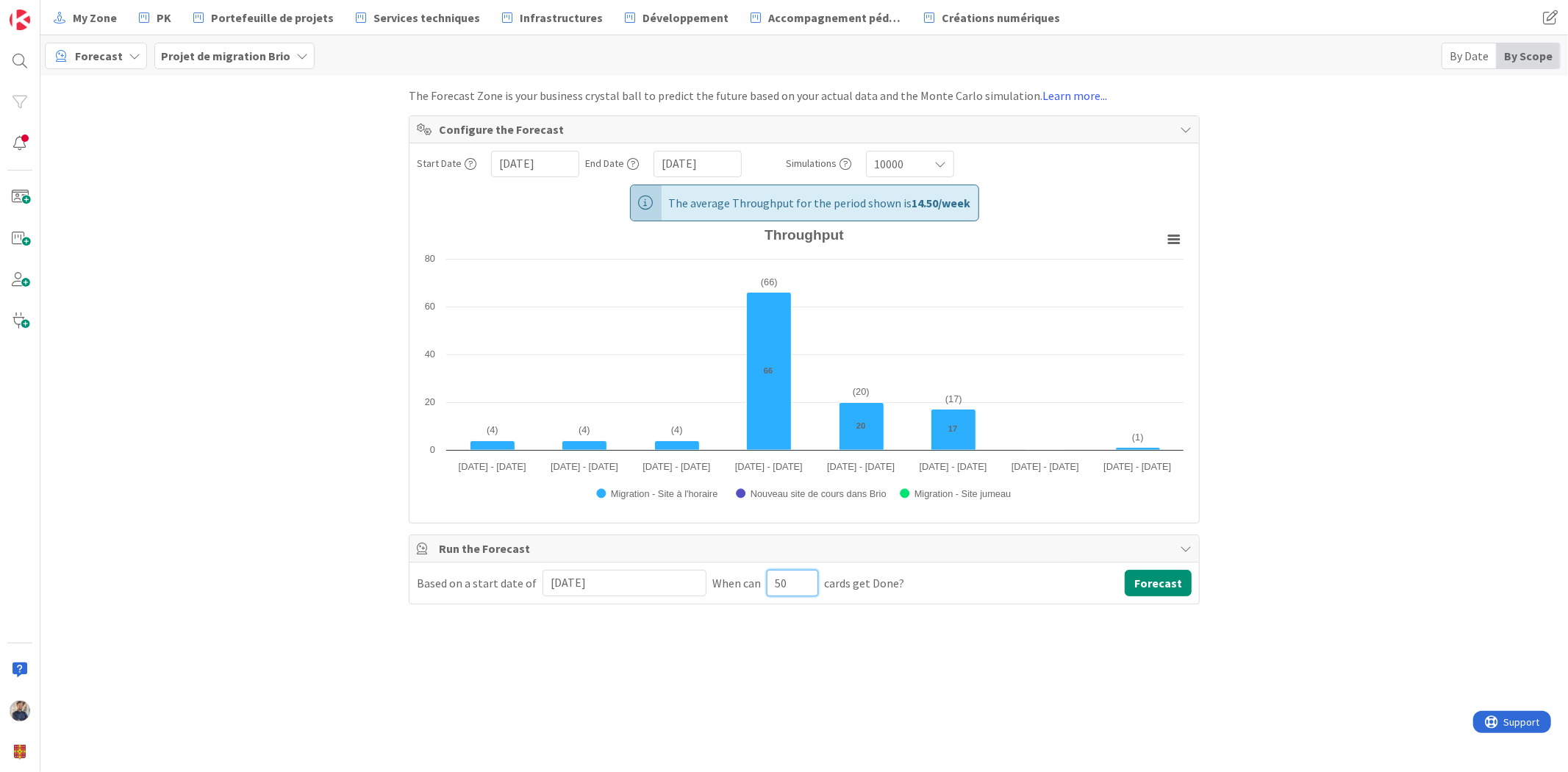
drag, startPoint x: 778, startPoint y: 586, endPoint x: 718, endPoint y: 584, distance: 60.0
click at [718, 584] on div "Based on a start date of [DATE] Navigate forward to interact with the calendar …" at bounding box center [804, 583] width 775 height 26
drag, startPoint x: 791, startPoint y: 585, endPoint x: 710, endPoint y: 589, distance: 81.1
click at [710, 589] on div "Based on a start date of [DATE] Navigate forward to interact with the calendar …" at bounding box center [804, 583] width 775 height 26
type input "447"
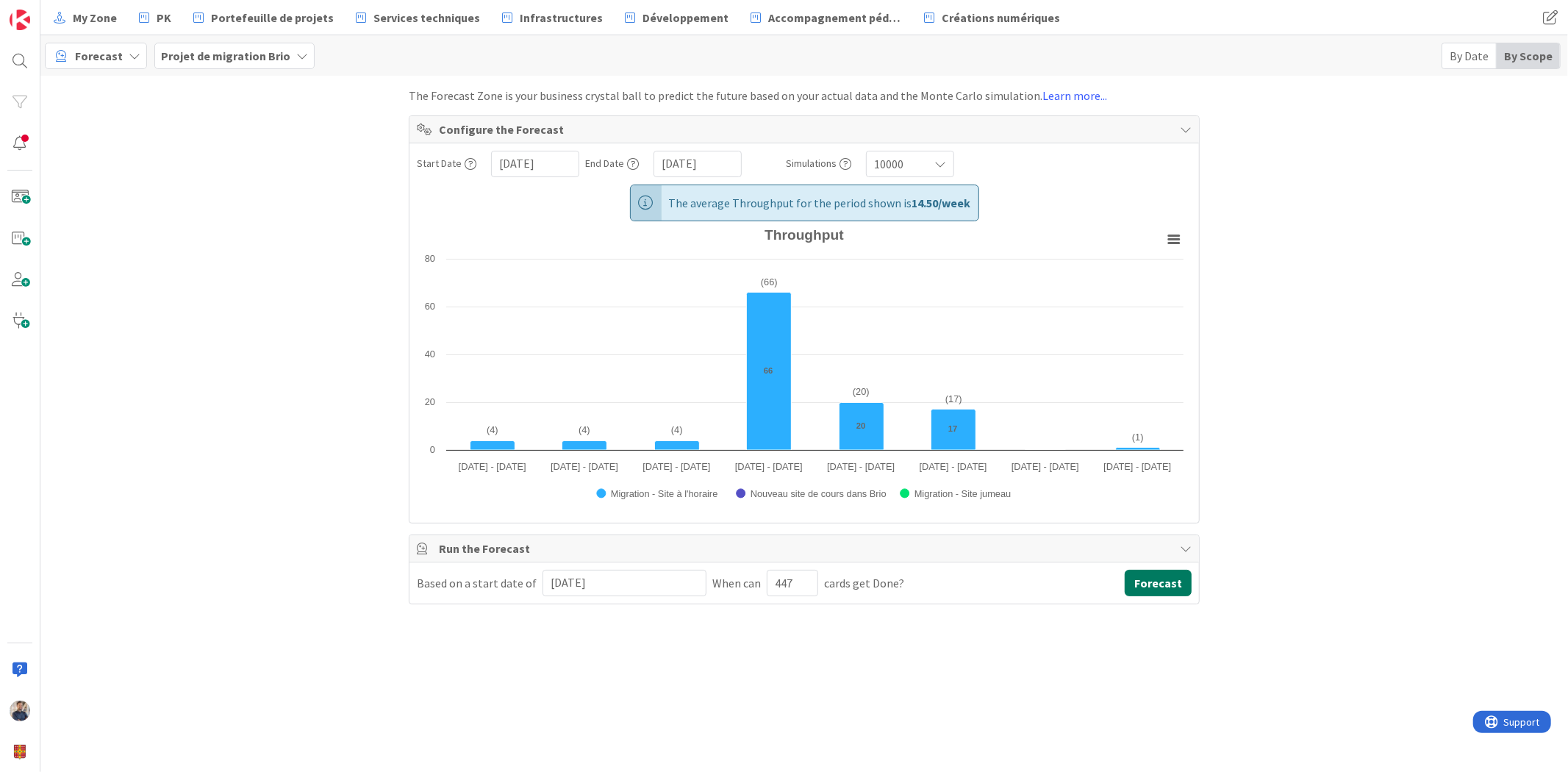
click at [1162, 573] on button "Forecast" at bounding box center [1158, 583] width 67 height 26
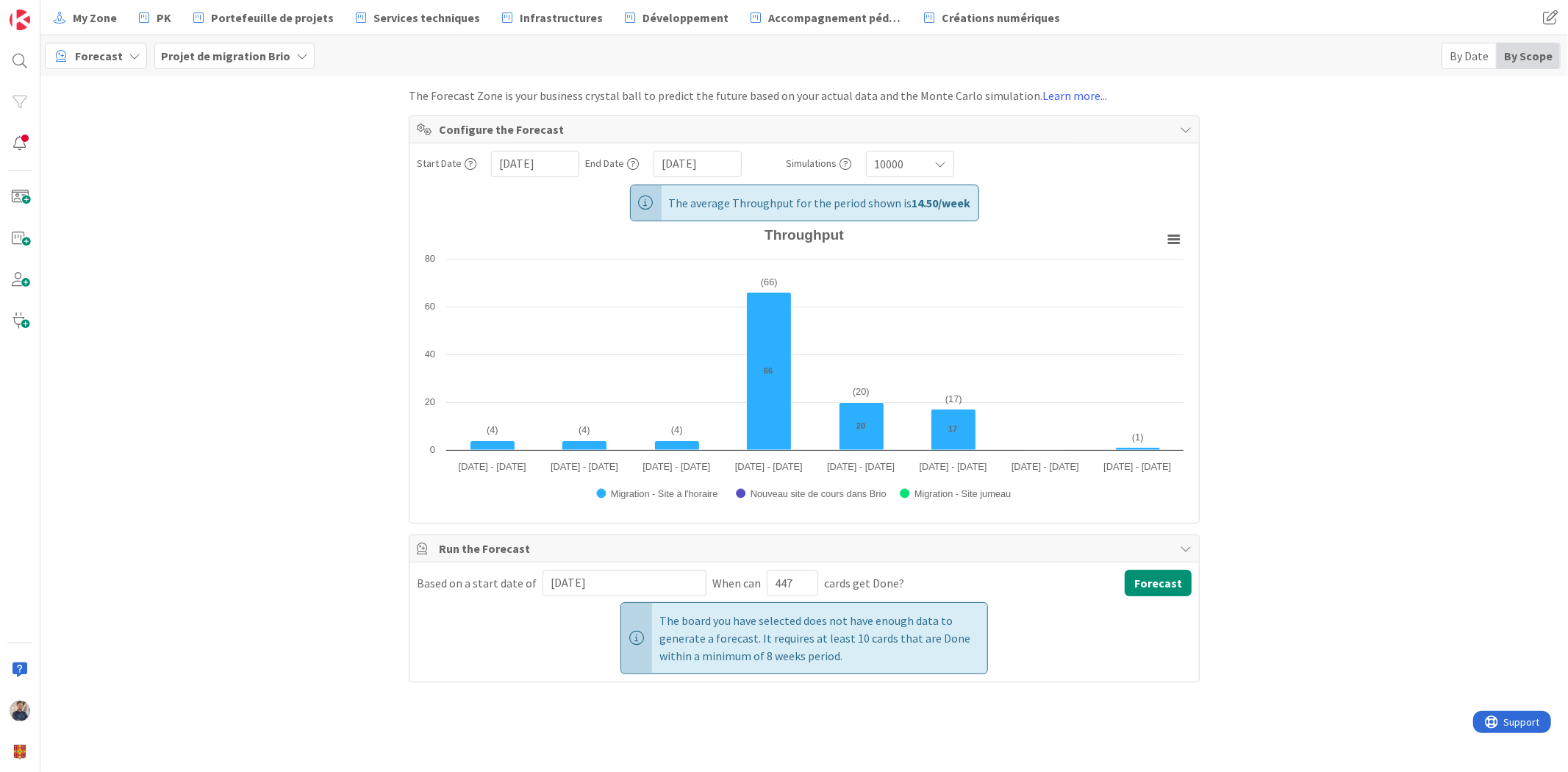
click at [686, 160] on input "[DATE]" at bounding box center [699, 164] width 77 height 25
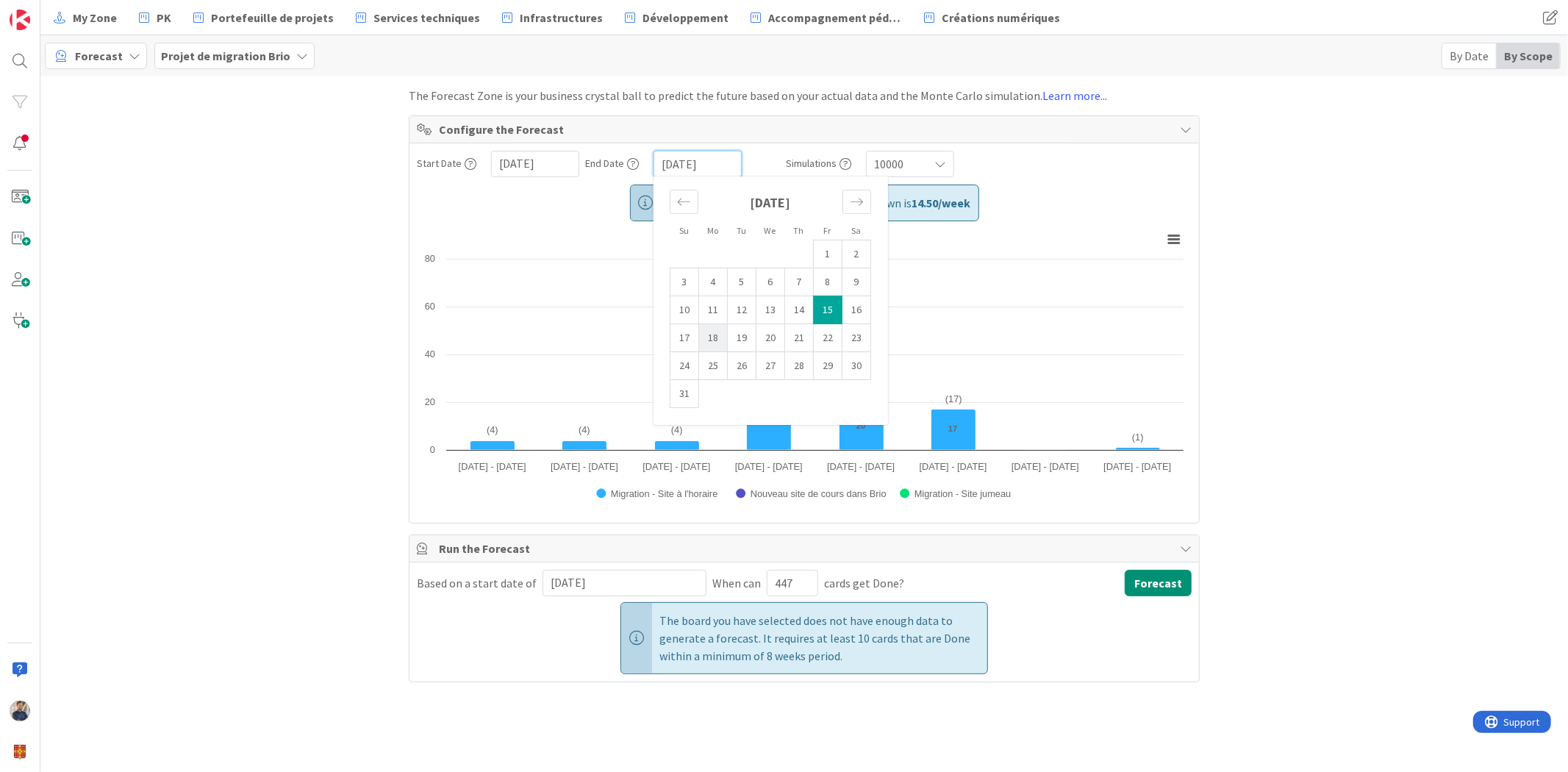
click at [706, 337] on td "18" at bounding box center [713, 338] width 28 height 28
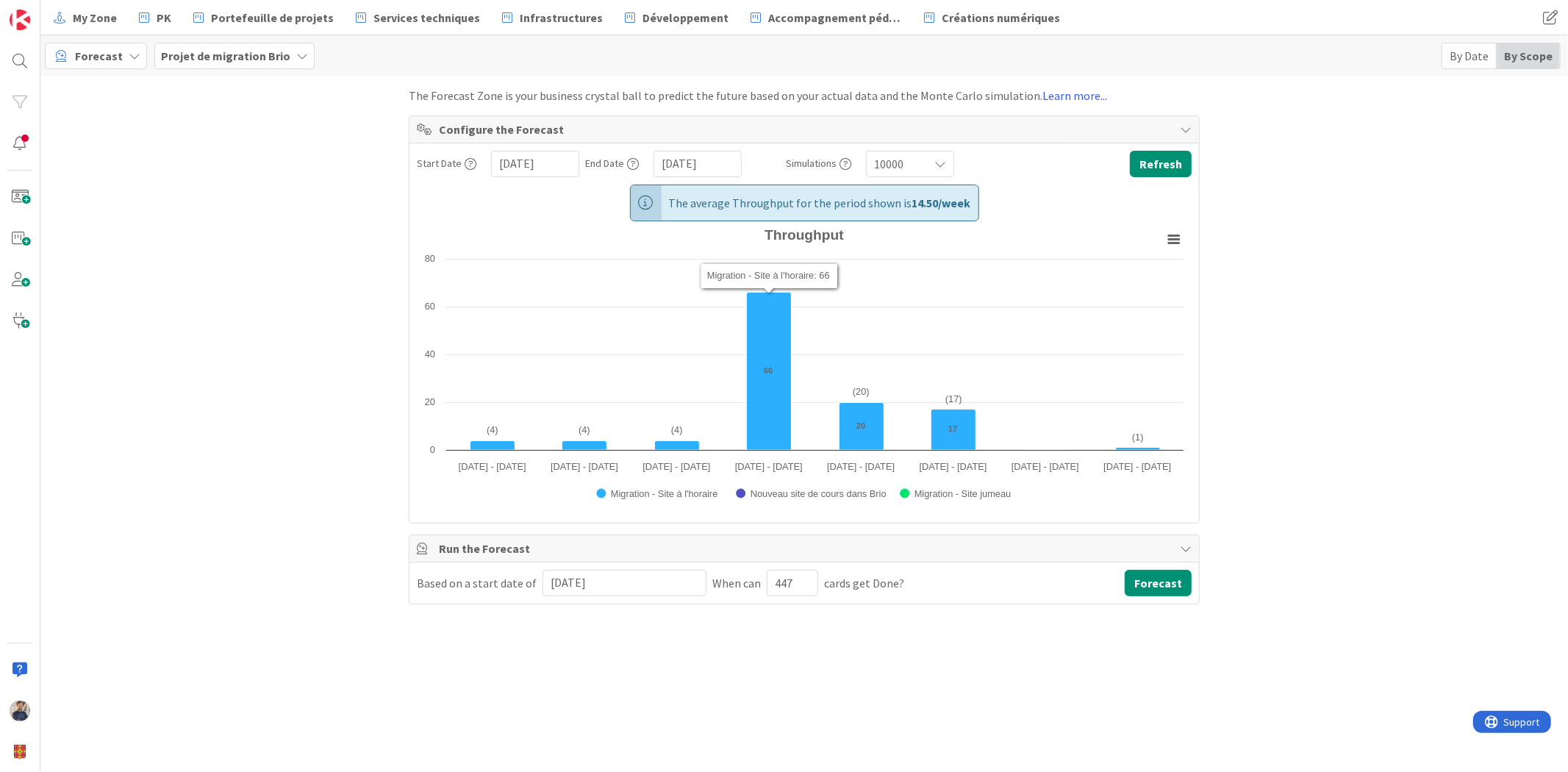
click at [1177, 178] on button "Refresh" at bounding box center [1161, 164] width 62 height 26
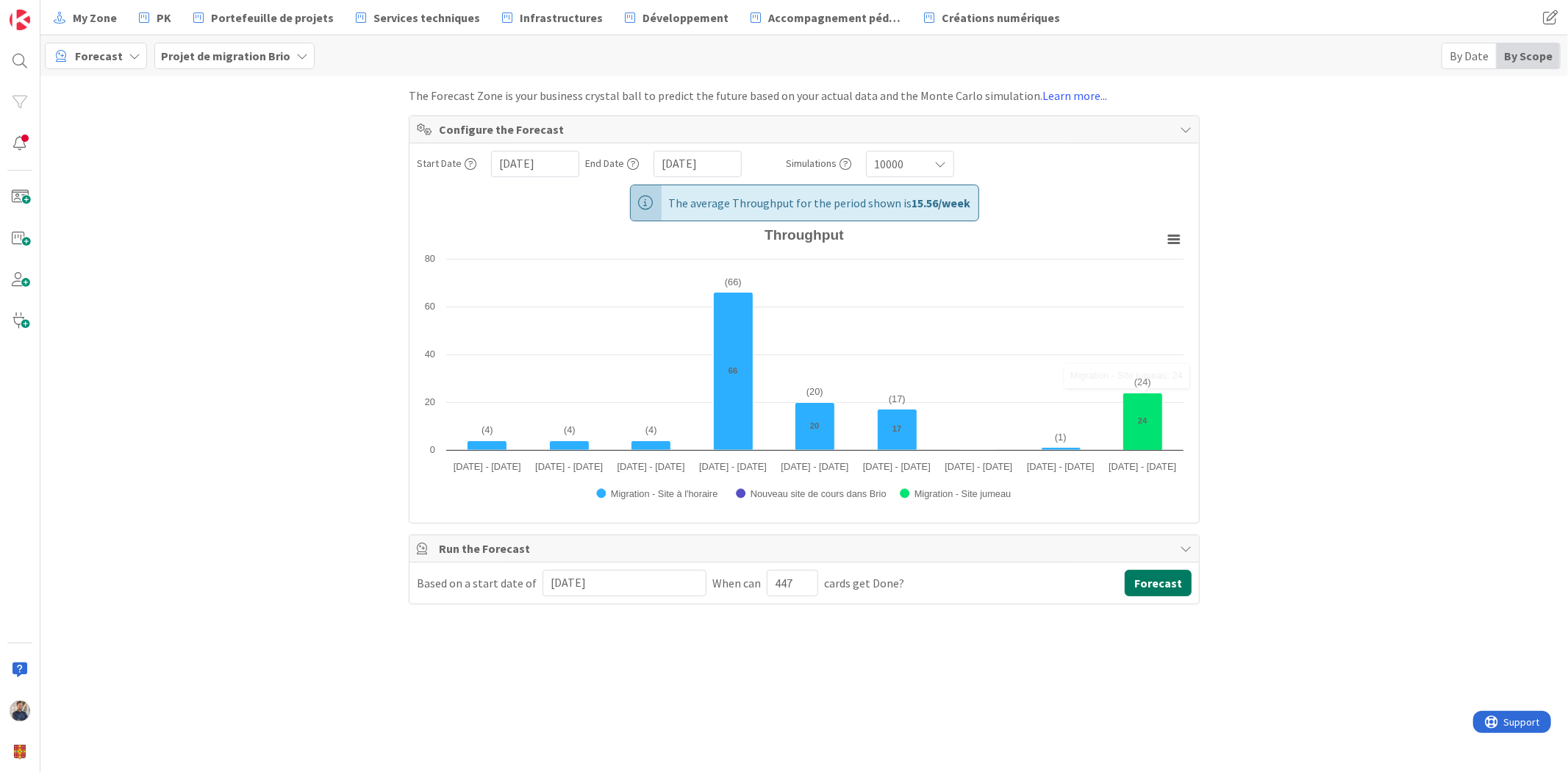
click at [1157, 579] on button "Forecast" at bounding box center [1158, 583] width 67 height 26
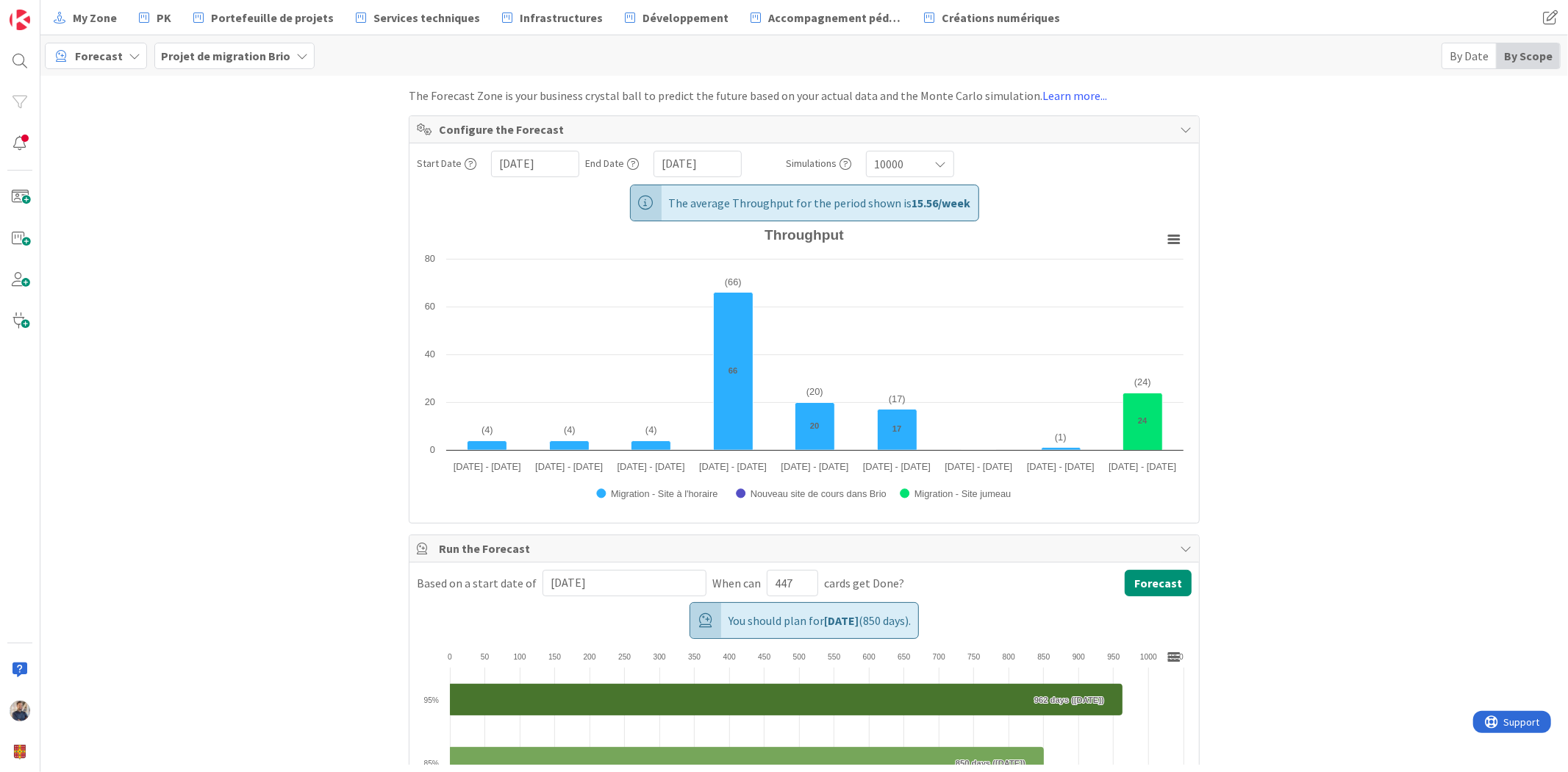
click at [1476, 54] on div "By Date" at bounding box center [1470, 56] width 55 height 25
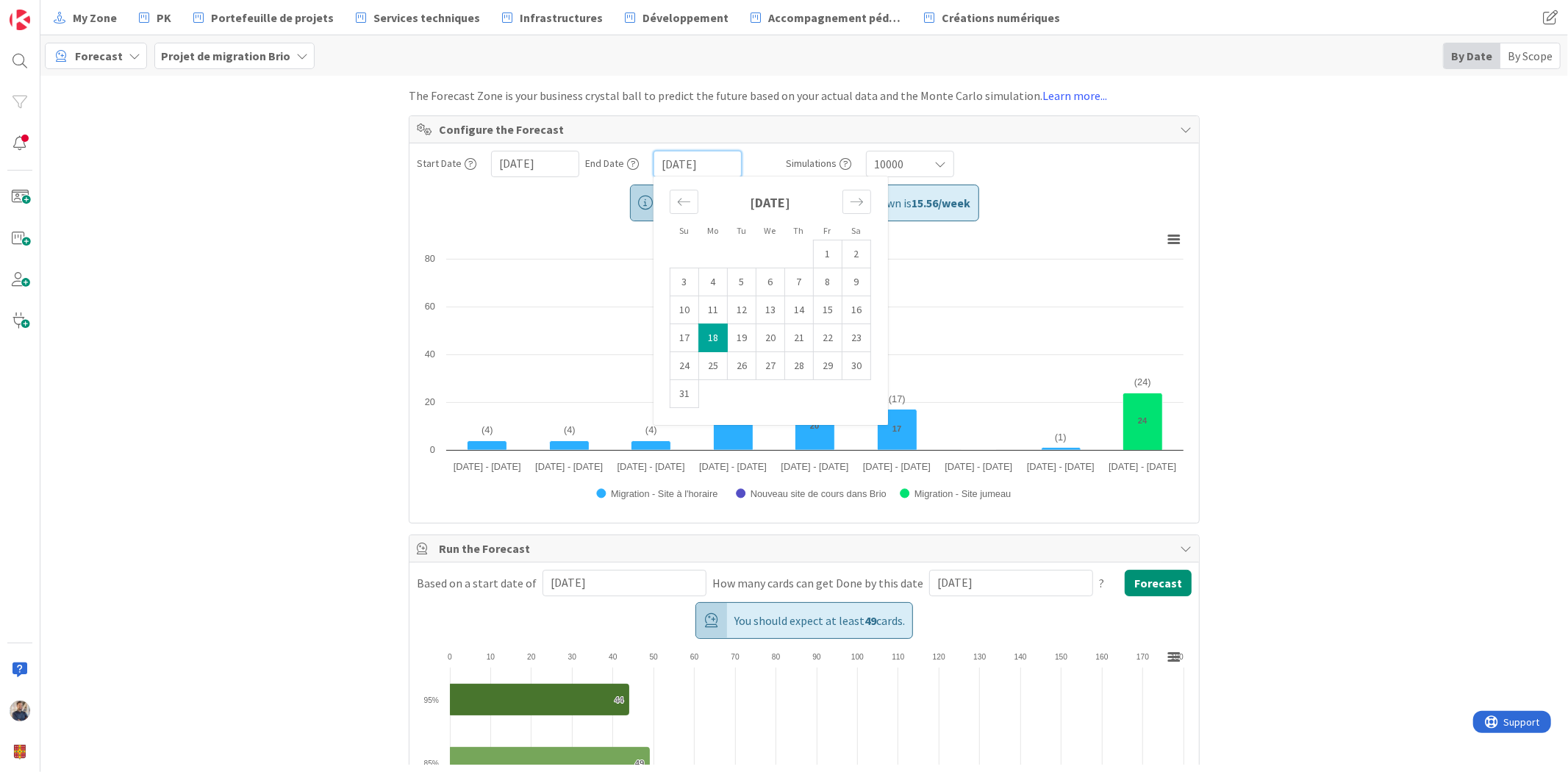
click at [682, 155] on input "[DATE]" at bounding box center [699, 164] width 77 height 25
click at [850, 200] on icon "Move forward to switch to the next month." at bounding box center [857, 202] width 14 height 14
click at [761, 314] on td "17" at bounding box center [771, 311] width 28 height 28
type input "[DATE]"
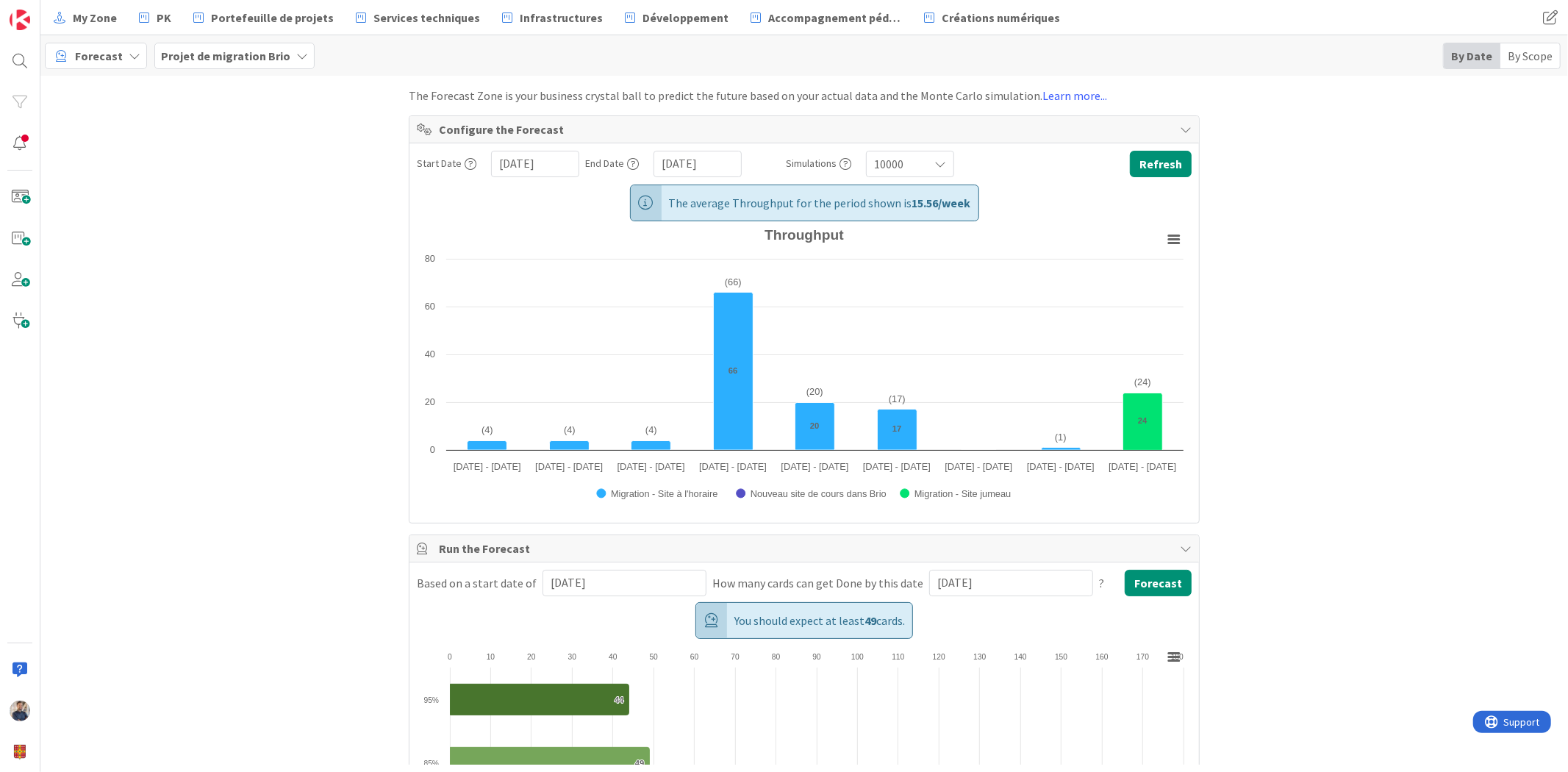
click at [1167, 170] on button "Refresh" at bounding box center [1161, 164] width 62 height 26
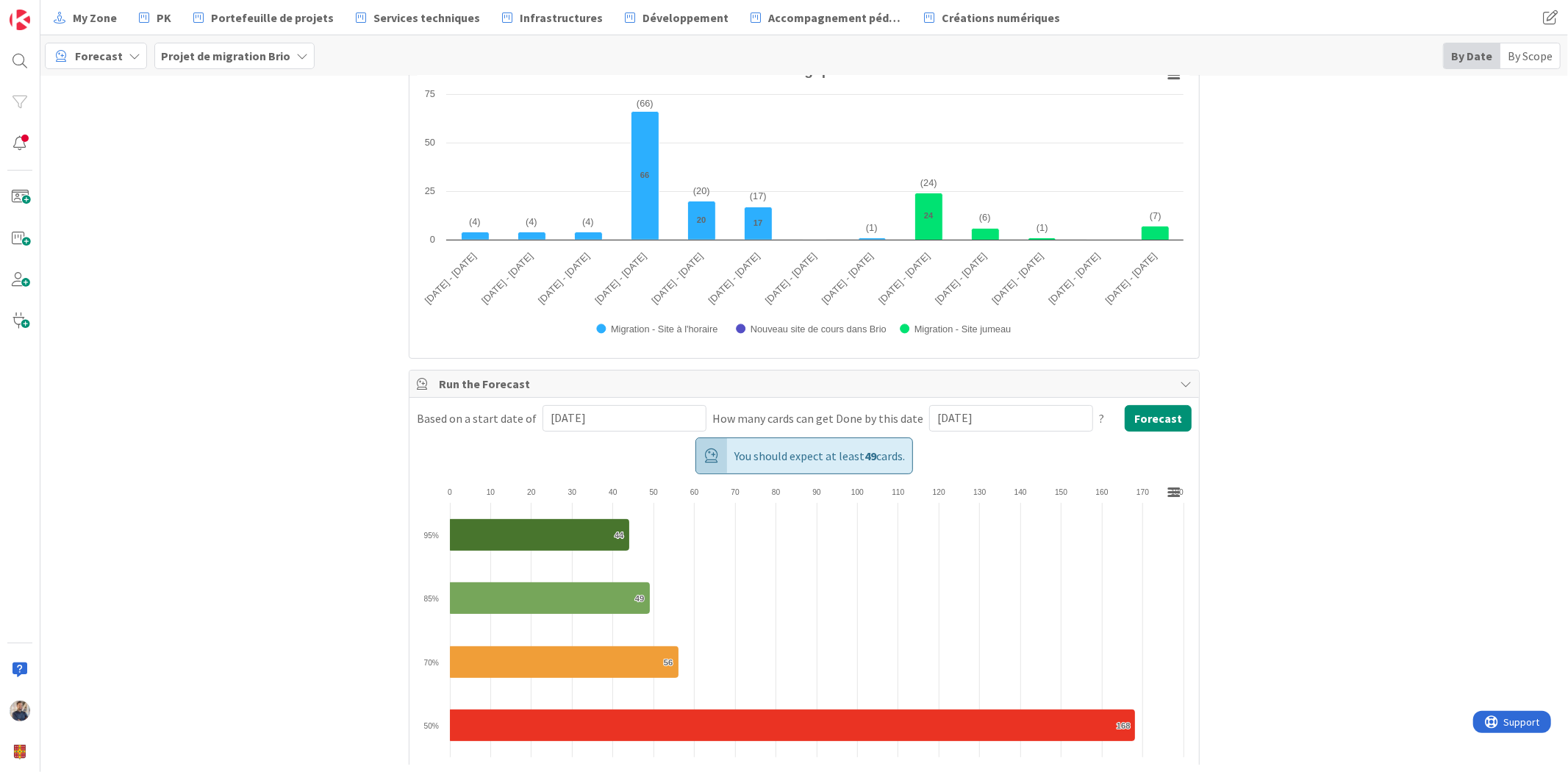
scroll to position [166, 0]
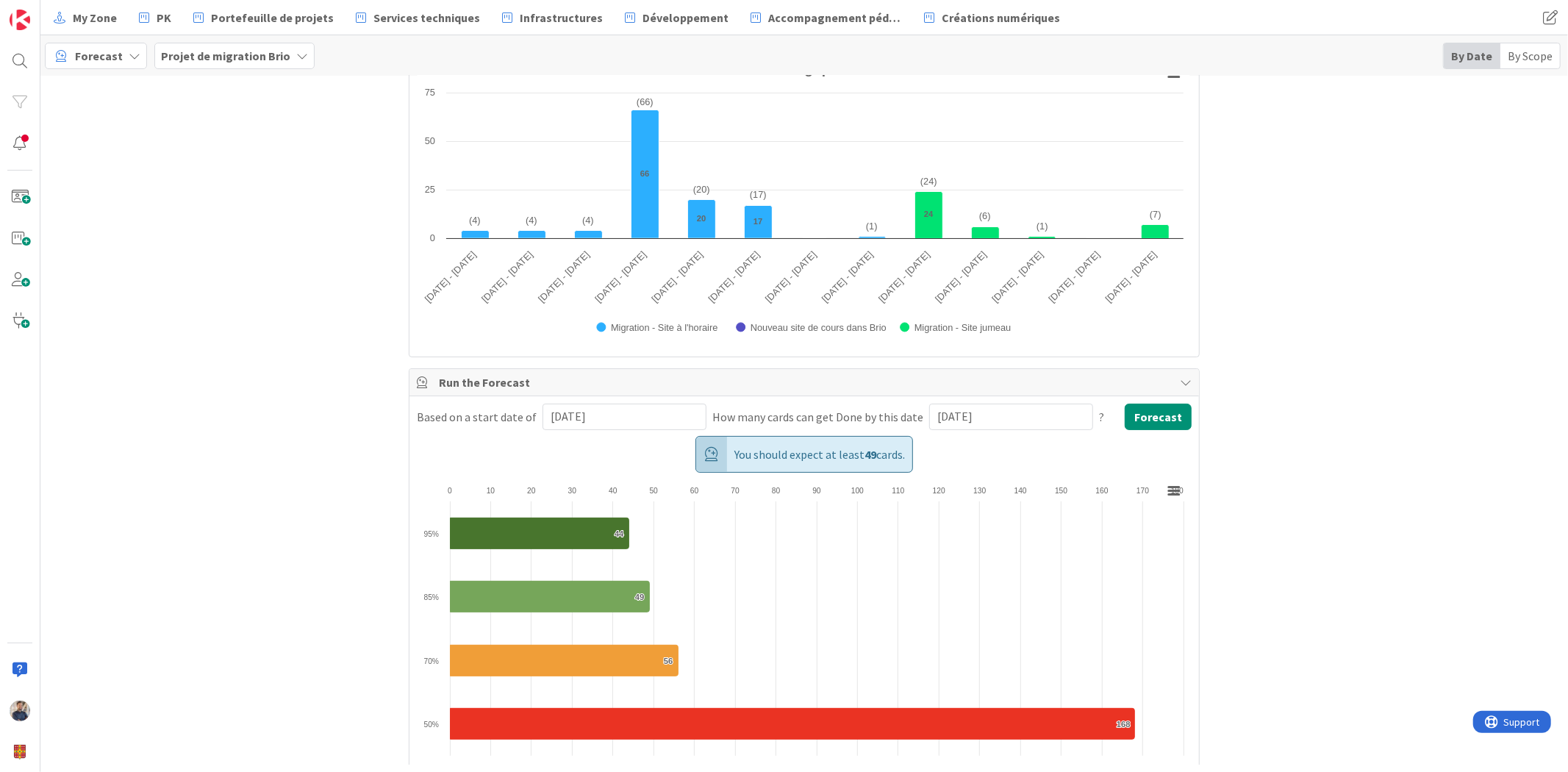
click at [998, 418] on input "[DATE]" at bounding box center [1011, 417] width 147 height 25
click at [1089, 562] on td "19" at bounding box center [1104, 564] width 28 height 28
type input "[DATE]"
click at [1152, 405] on button "Forecast" at bounding box center [1158, 417] width 67 height 26
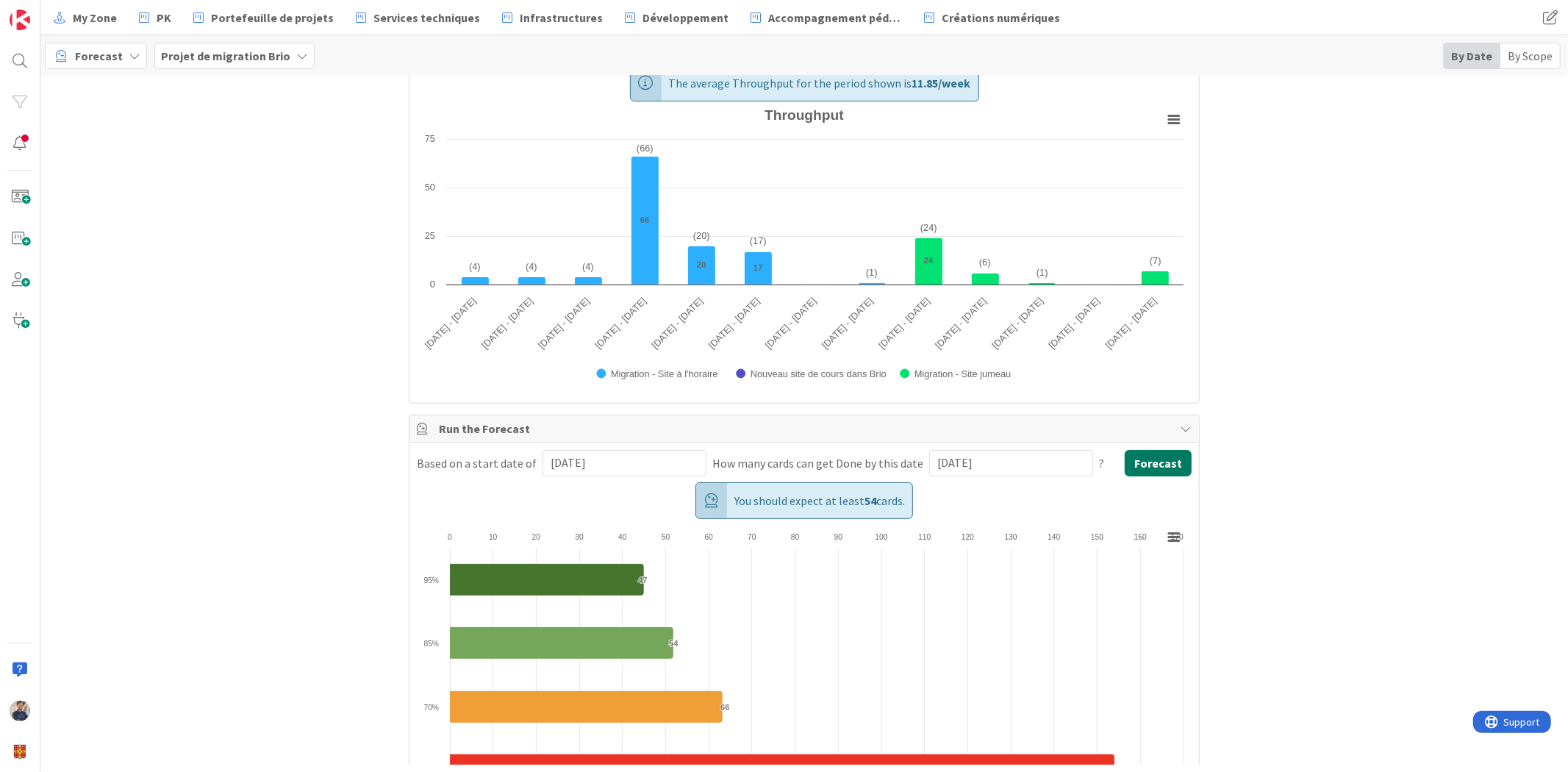
scroll to position [211, 0]
